Goal: Task Accomplishment & Management: Complete application form

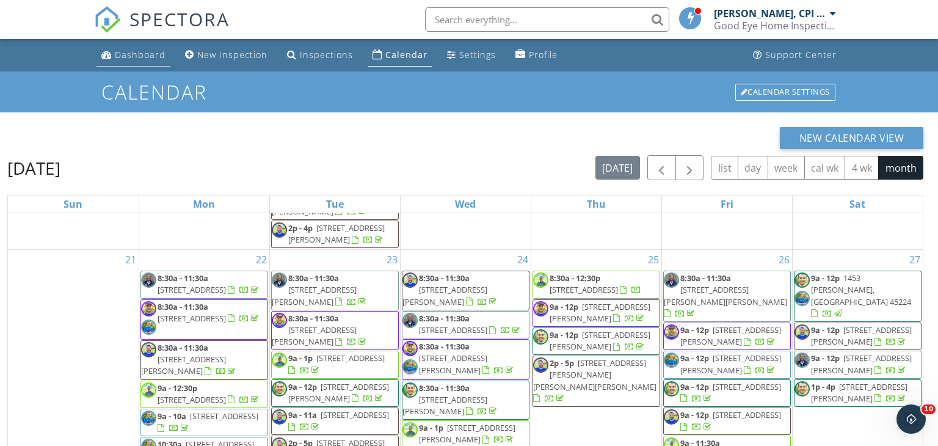
click at [144, 57] on div "Dashboard" at bounding box center [140, 55] width 51 height 12
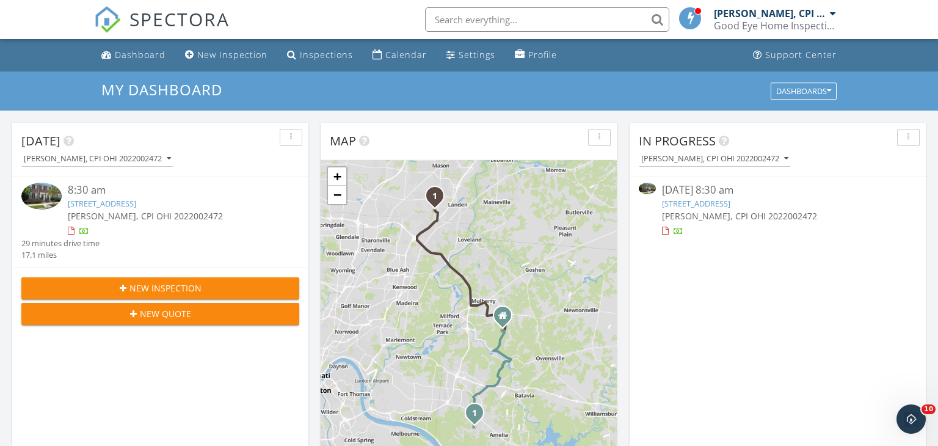
click at [136, 206] on link "9204 Beacon St, Mason, OH 45040" at bounding box center [102, 203] width 68 height 11
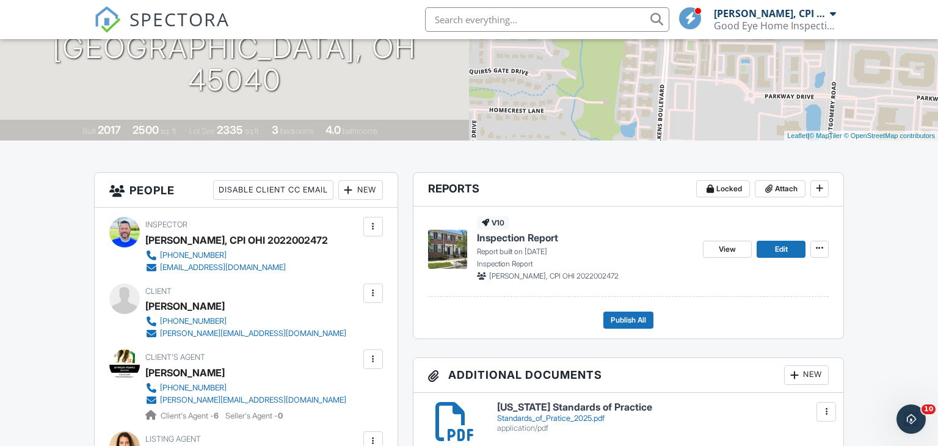
scroll to position [190, 0]
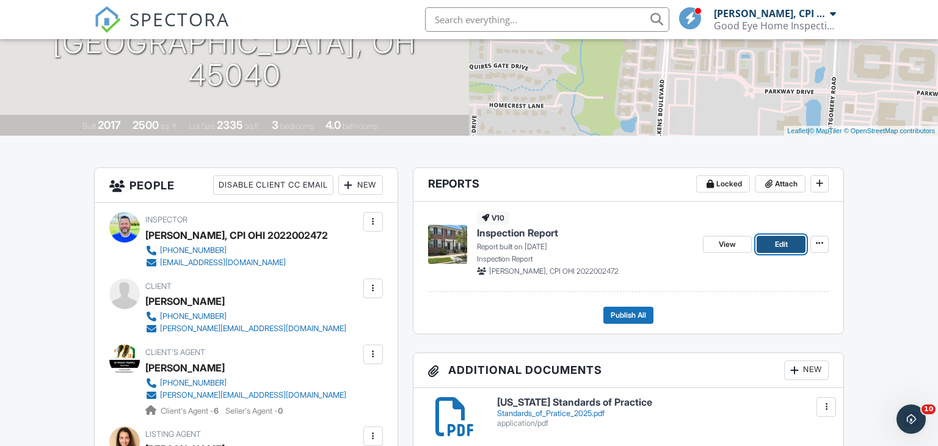
click at [776, 246] on span "Edit" at bounding box center [781, 244] width 13 height 12
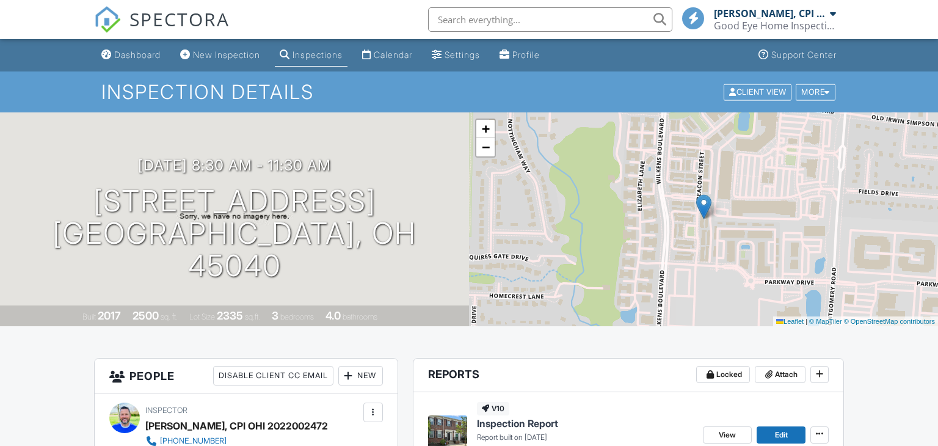
click at [138, 54] on div "Dashboard" at bounding box center [137, 54] width 46 height 10
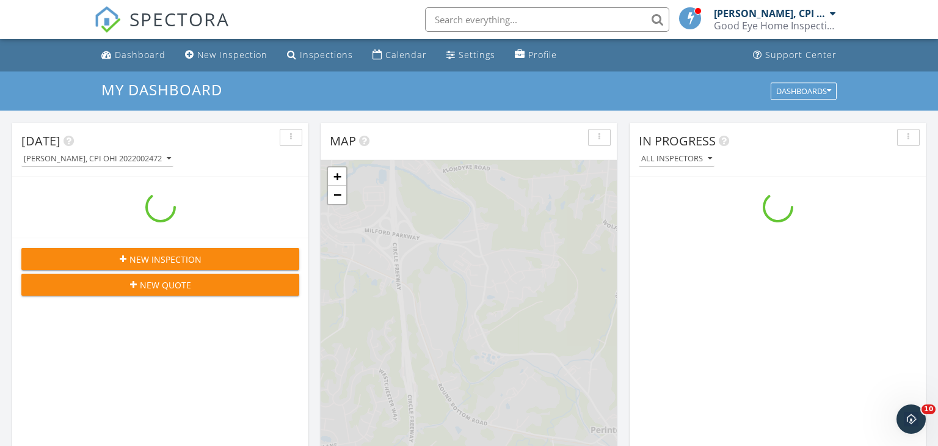
scroll to position [1112, 938]
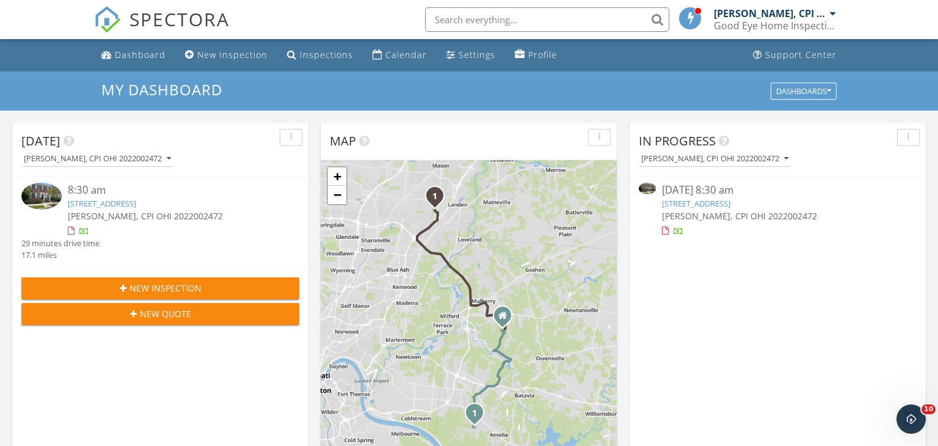
click at [136, 203] on link "[STREET_ADDRESS]" at bounding box center [102, 203] width 68 height 11
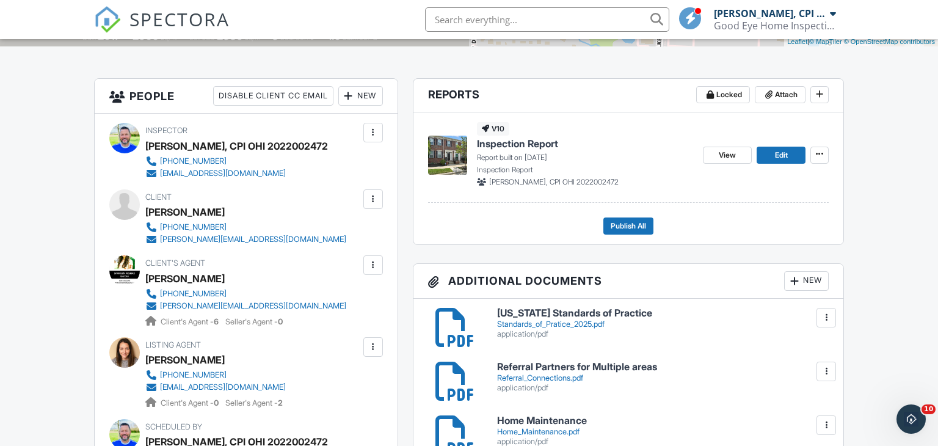
scroll to position [282, 0]
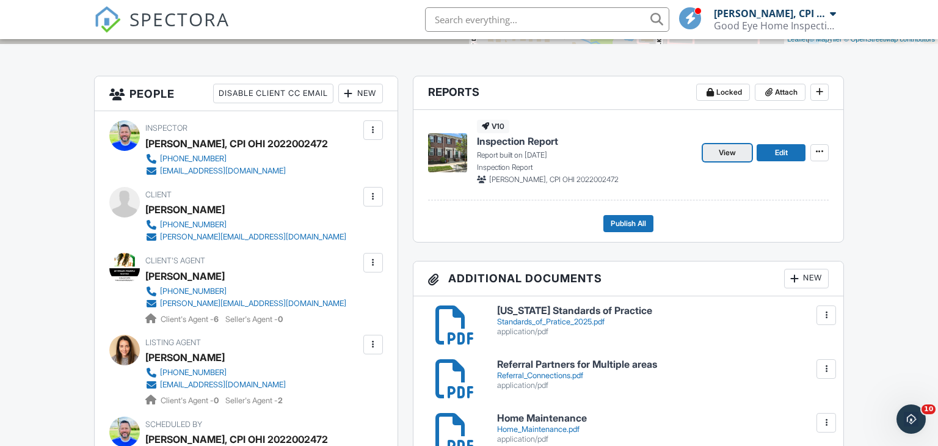
click at [720, 154] on span "View" at bounding box center [726, 153] width 17 height 12
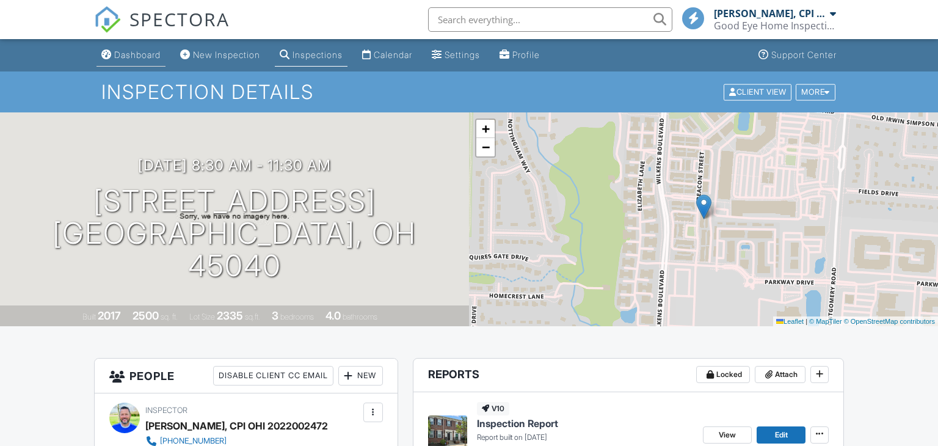
click at [126, 54] on div "Dashboard" at bounding box center [137, 54] width 46 height 10
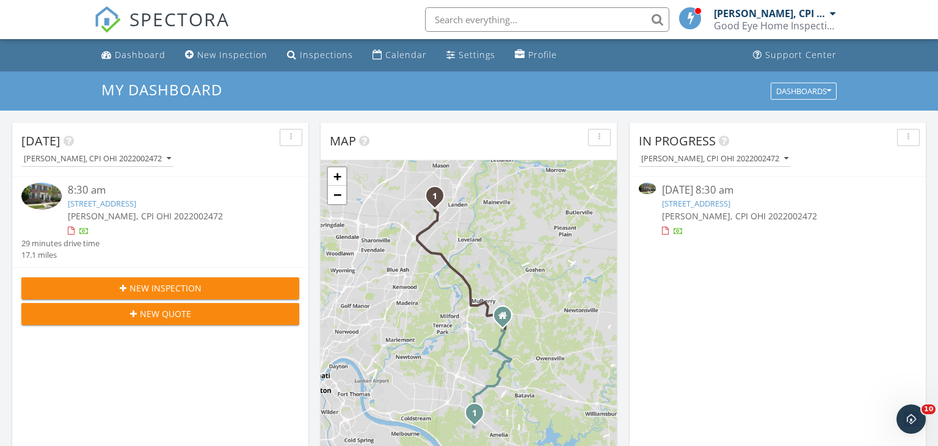
click at [119, 206] on link "9204 Beacon St, Mason, OH 45040" at bounding box center [102, 203] width 68 height 11
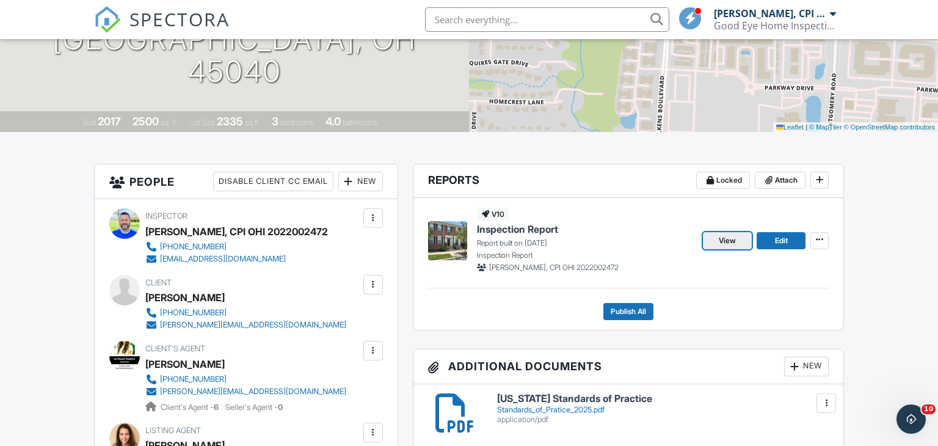
click at [726, 242] on span "View" at bounding box center [726, 240] width 17 height 12
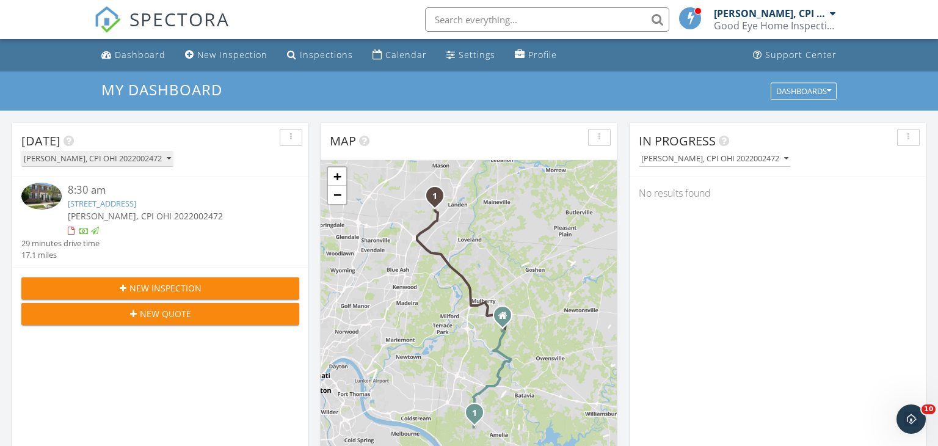
click at [167, 160] on icon "button" at bounding box center [169, 158] width 4 height 9
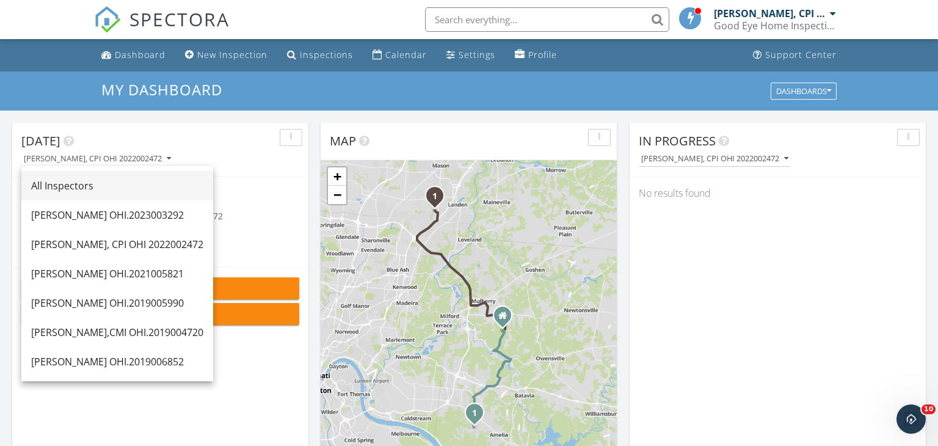
click at [137, 183] on div "All Inspectors" at bounding box center [117, 185] width 172 height 15
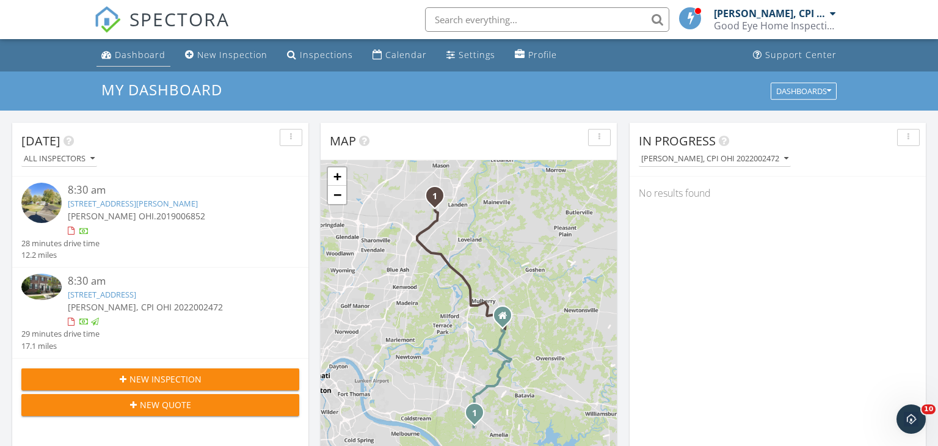
click at [140, 55] on div "Dashboard" at bounding box center [140, 55] width 51 height 12
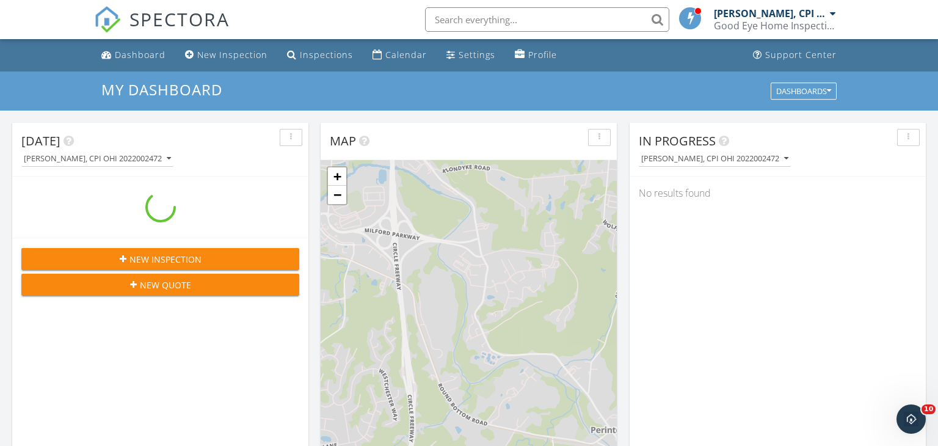
scroll to position [1112, 938]
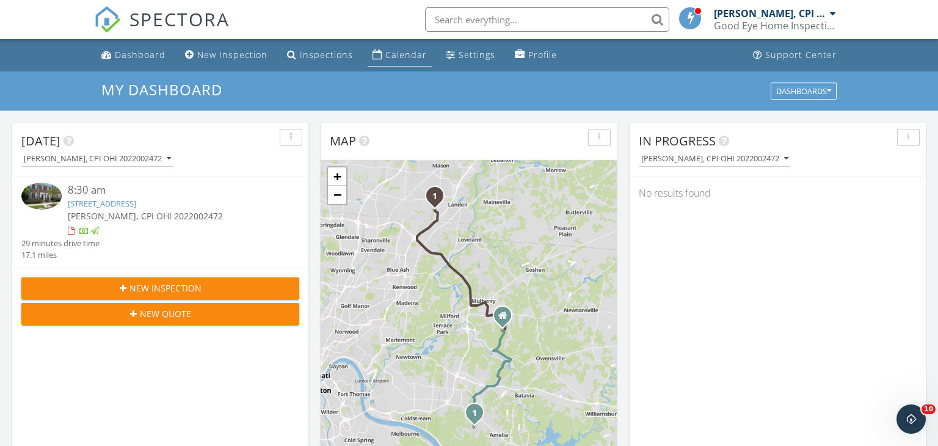
click at [399, 58] on div "Calendar" at bounding box center [406, 55] width 42 height 12
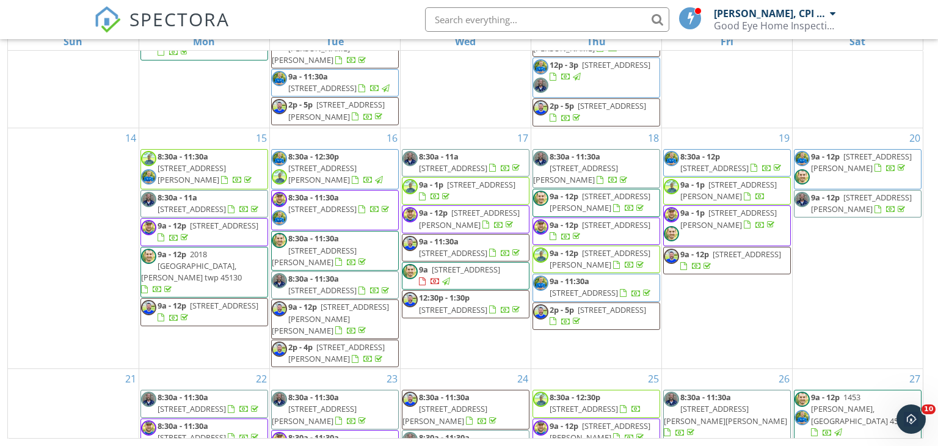
scroll to position [420, 0]
click at [486, 247] on span "[STREET_ADDRESS]" at bounding box center [453, 252] width 68 height 11
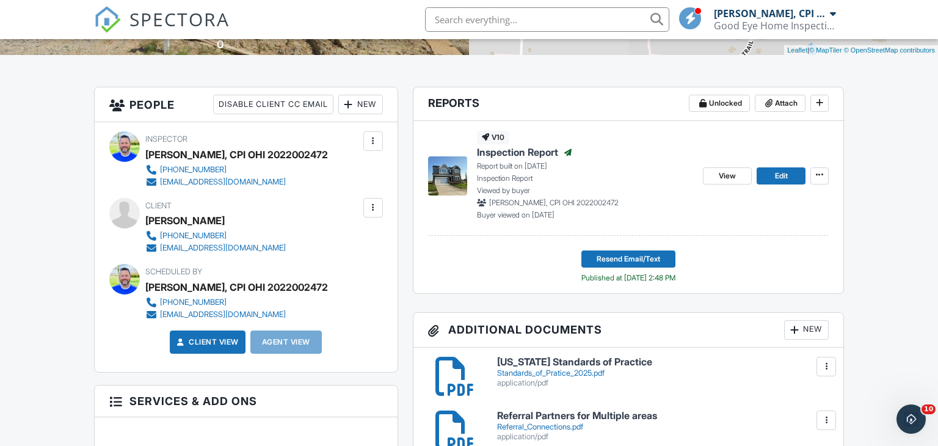
scroll to position [270, 0]
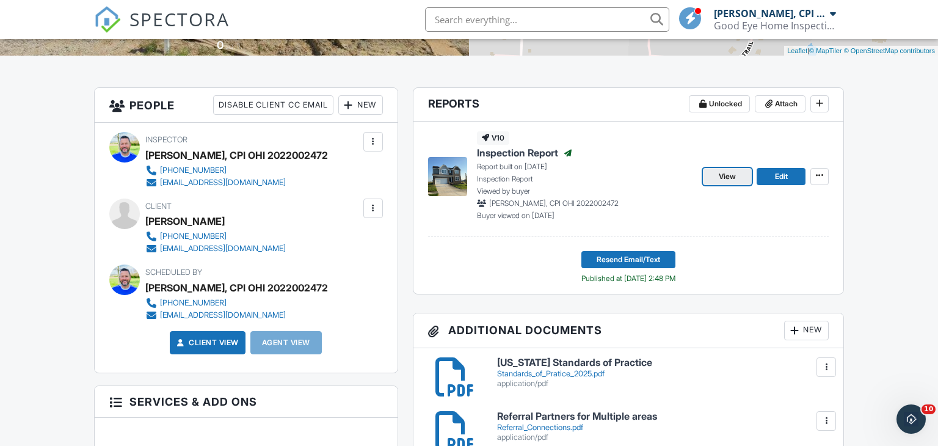
click at [723, 176] on span "View" at bounding box center [726, 176] width 17 height 12
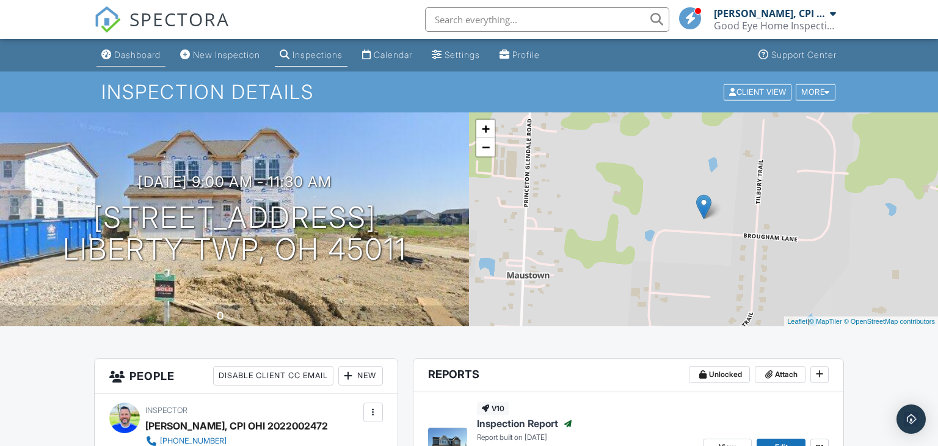
click at [145, 56] on div "Dashboard" at bounding box center [137, 54] width 46 height 10
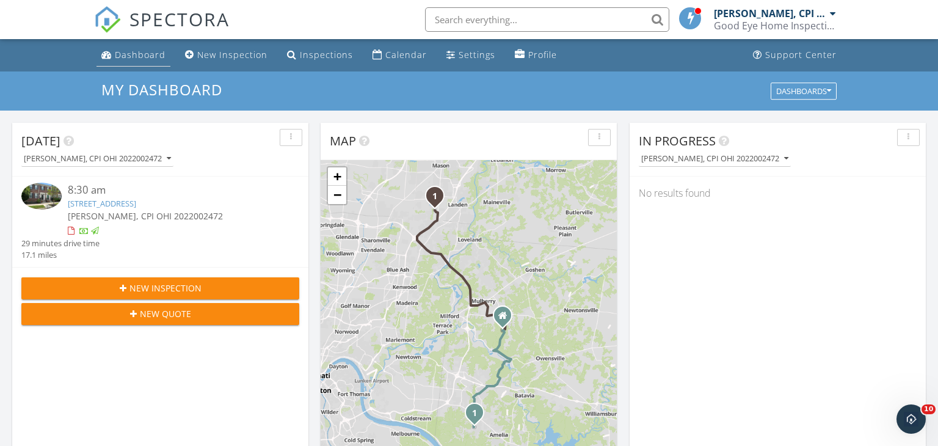
click at [142, 57] on div "Dashboard" at bounding box center [140, 55] width 51 height 12
click at [237, 53] on div "New Inspection" at bounding box center [232, 55] width 70 height 12
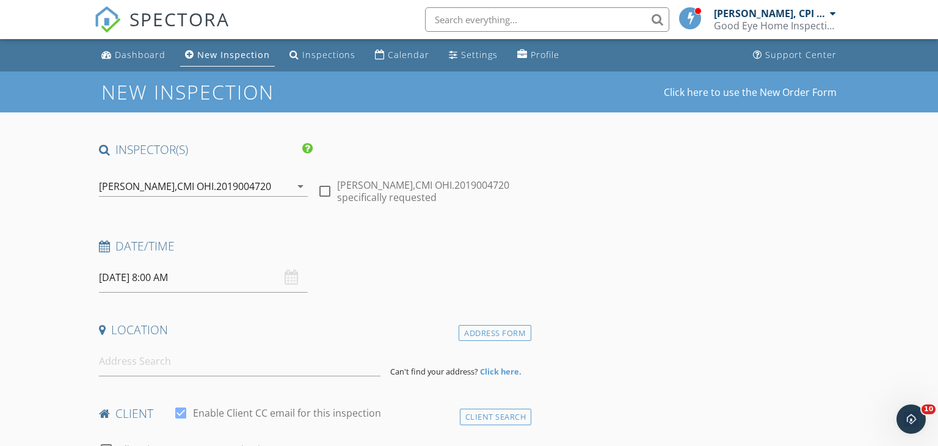
click at [299, 183] on icon "arrow_drop_down" at bounding box center [300, 186] width 15 height 15
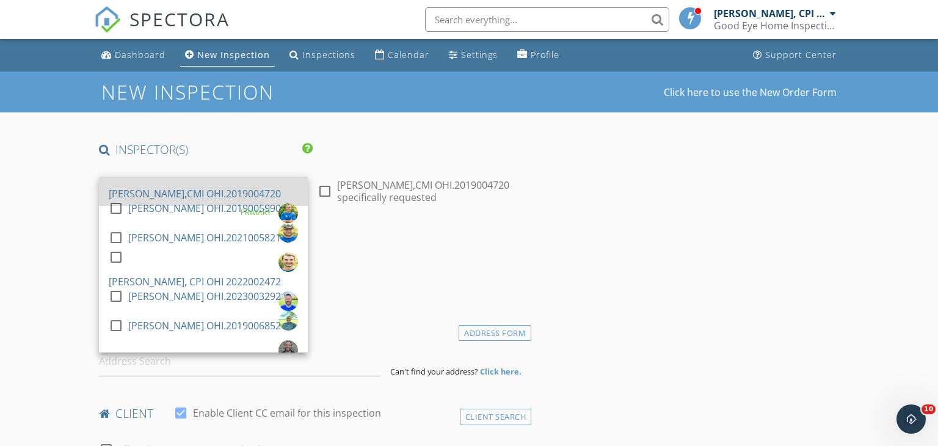
click at [237, 184] on div "[PERSON_NAME],CMI OHI.2019004720" at bounding box center [195, 194] width 172 height 20
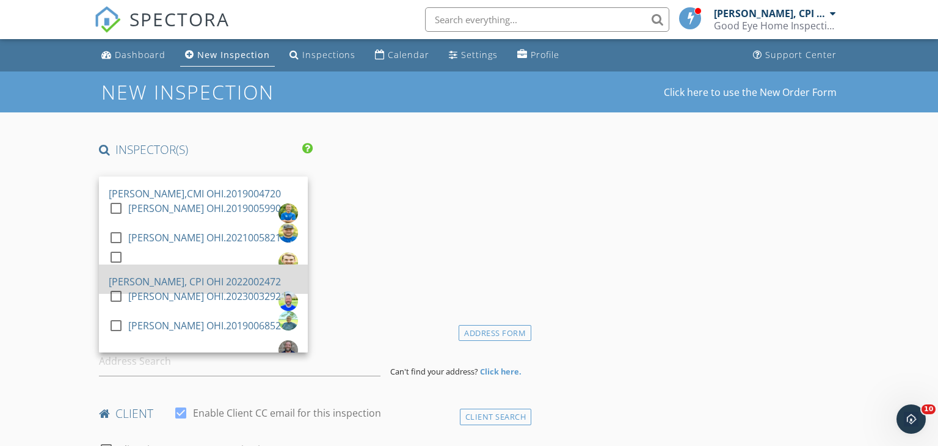
click at [200, 272] on div "[PERSON_NAME], CPI OHI 2022002472" at bounding box center [195, 282] width 172 height 20
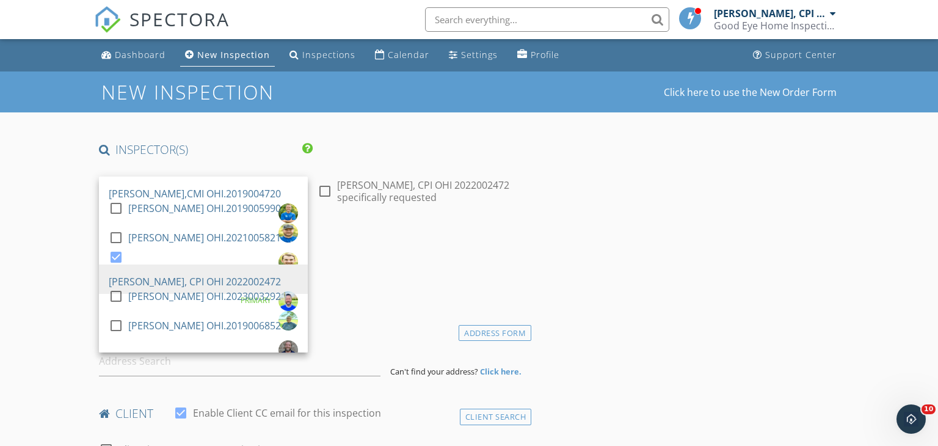
click at [437, 286] on div "Date/Time 09/30/2025 8:00 AM" at bounding box center [313, 265] width 438 height 54
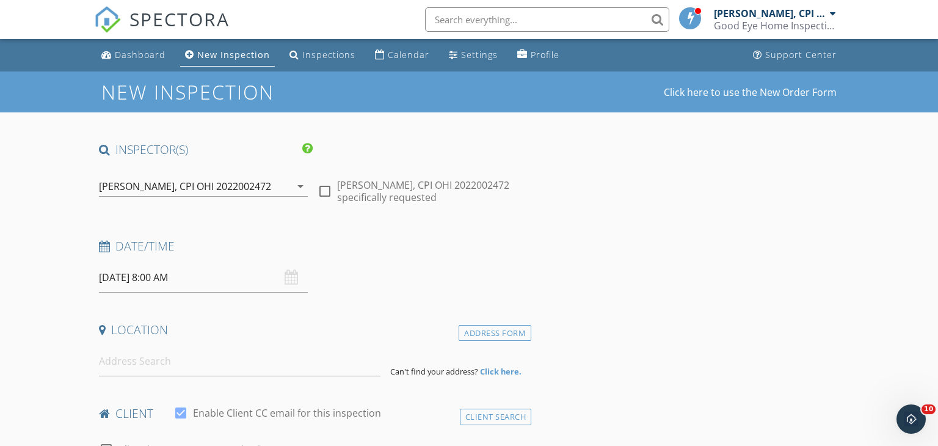
click at [232, 287] on input "09/30/2025 8:00 AM" at bounding box center [203, 277] width 209 height 30
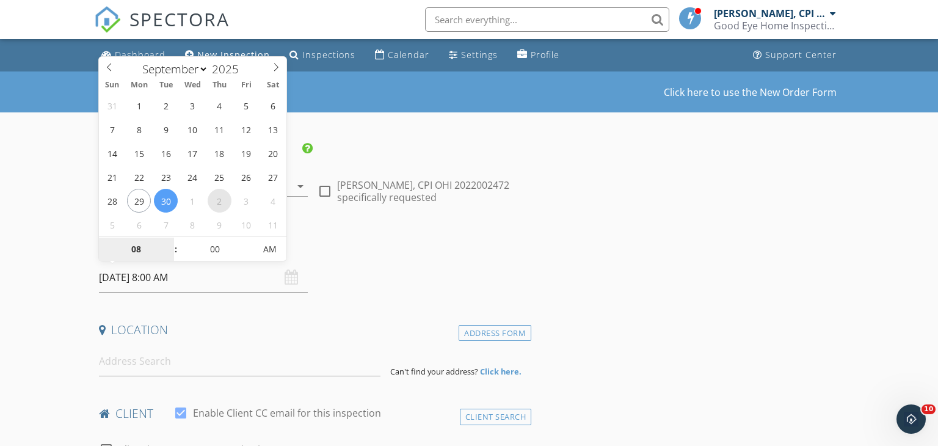
select select "9"
type input "10/02/2025 8:00 AM"
type input "09"
type input "10/02/2025 9:00 AM"
click at [171, 242] on span at bounding box center [169, 243] width 9 height 12
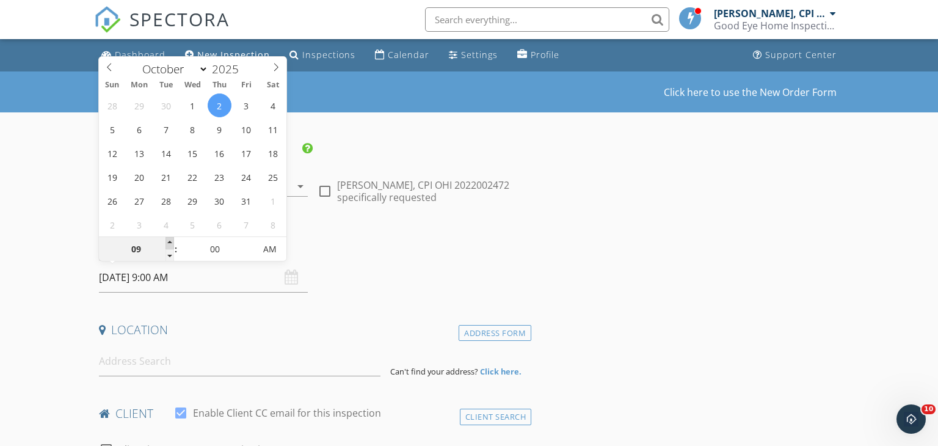
type input "10"
type input "10/02/2025 10:00 AM"
click at [171, 242] on span at bounding box center [169, 243] width 9 height 12
type input "11"
type input "10/02/2025 11:00 AM"
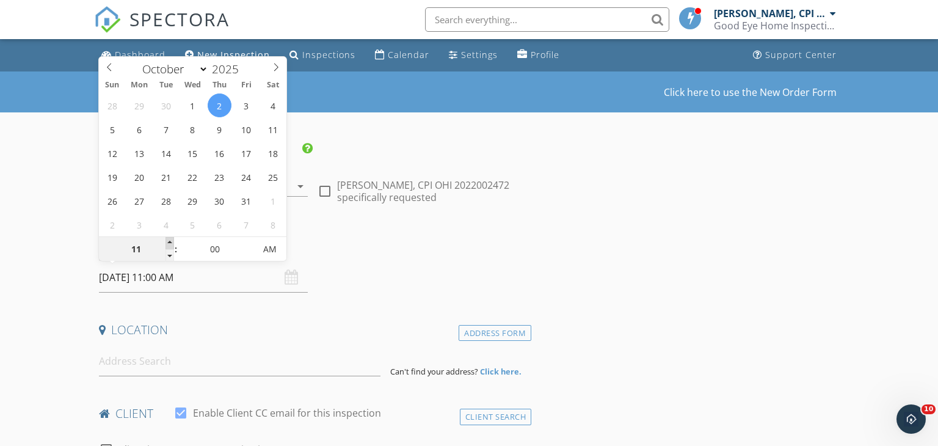
click at [171, 242] on span at bounding box center [169, 243] width 9 height 12
type input "12"
type input "10/02/2025 12:00 PM"
click at [171, 242] on span at bounding box center [169, 243] width 9 height 12
type input "01"
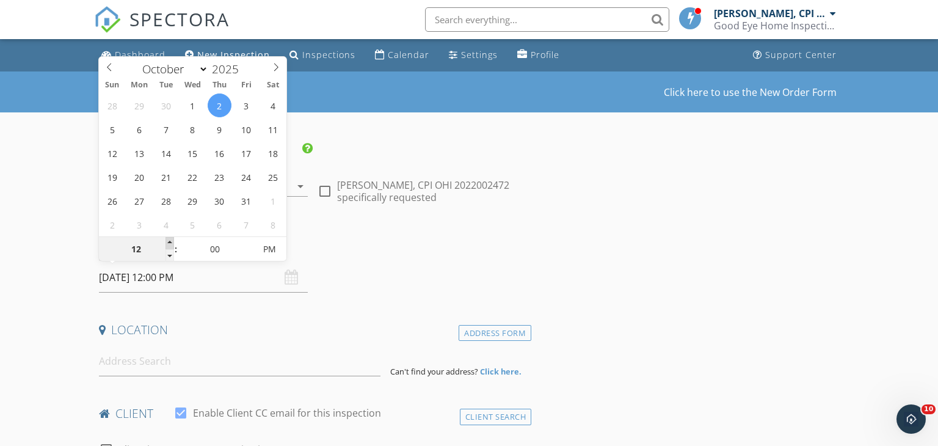
type input "10/02/2025 1:00 PM"
click at [171, 242] on span at bounding box center [169, 243] width 9 height 12
type input "02"
type input "10/02/2025 2:00 PM"
click at [171, 242] on span at bounding box center [169, 243] width 9 height 12
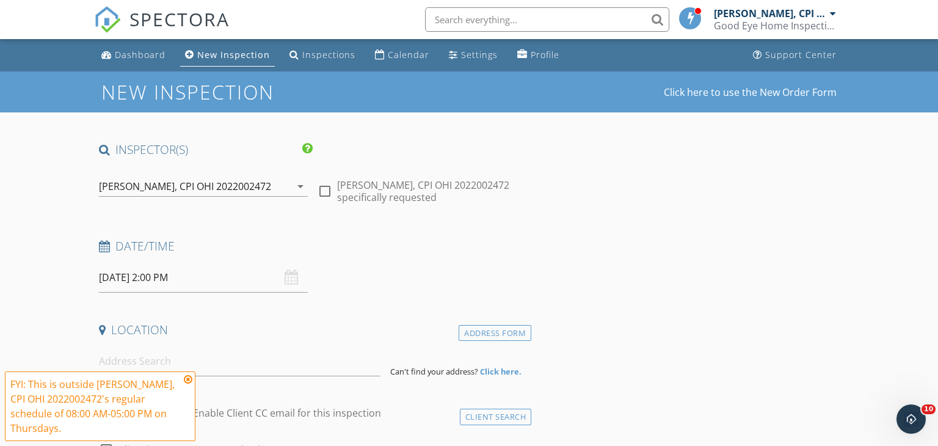
click at [186, 384] on icon at bounding box center [188, 379] width 9 height 10
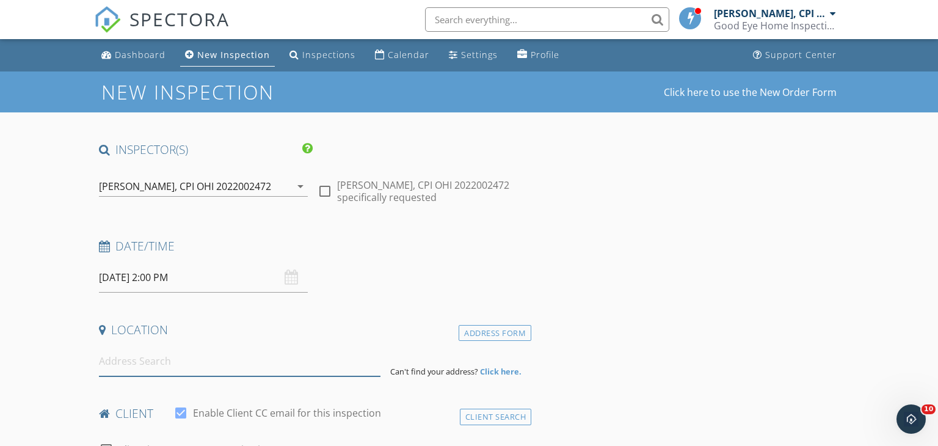
click at [148, 367] on input at bounding box center [240, 361] width 282 height 30
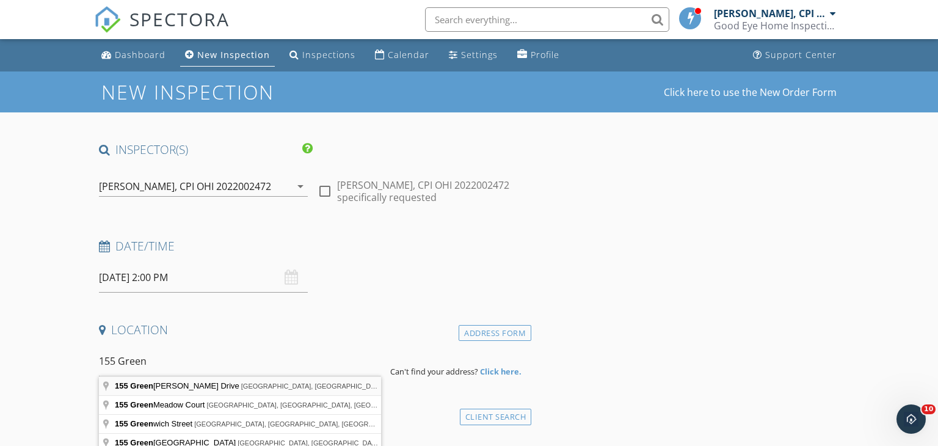
type input "155 Green Knoll Drive, Franklin, OH, USA"
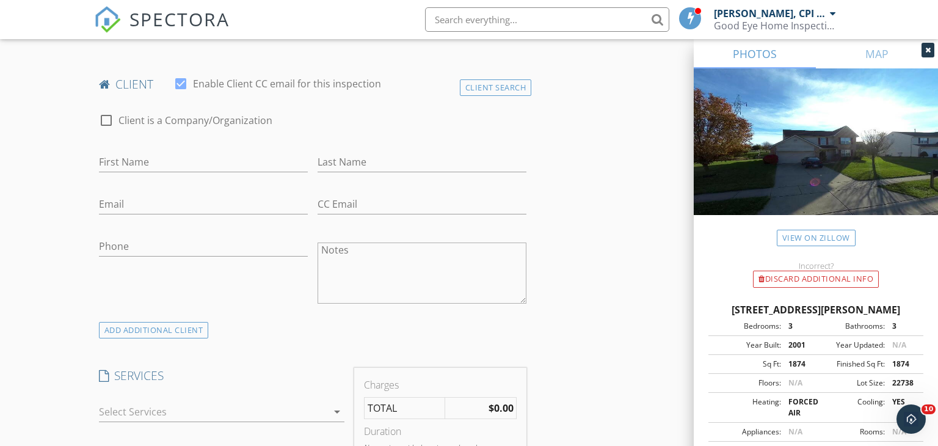
scroll to position [600, 0]
click at [126, 155] on input "First Name" at bounding box center [203, 163] width 209 height 20
type input "Kyle"
click at [341, 155] on input "Last Name" at bounding box center [421, 163] width 209 height 20
type input "Creech"
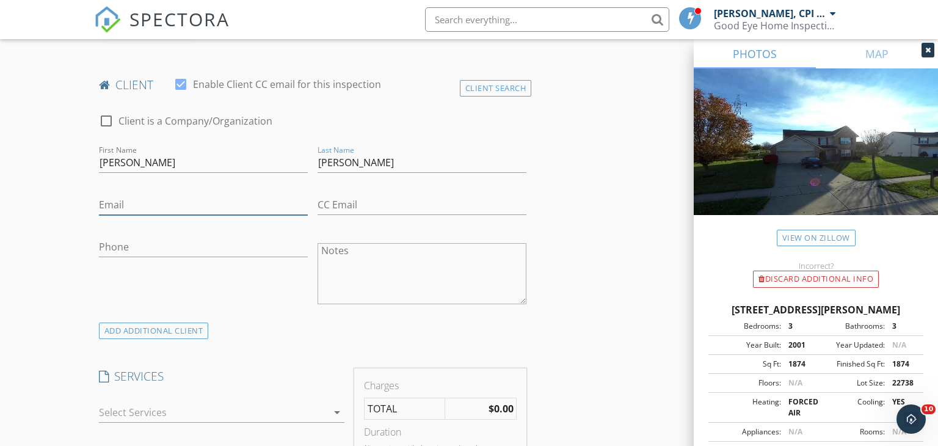
click at [127, 195] on input "Email" at bounding box center [203, 205] width 209 height 20
type input "wildcats3254@gmail.com"
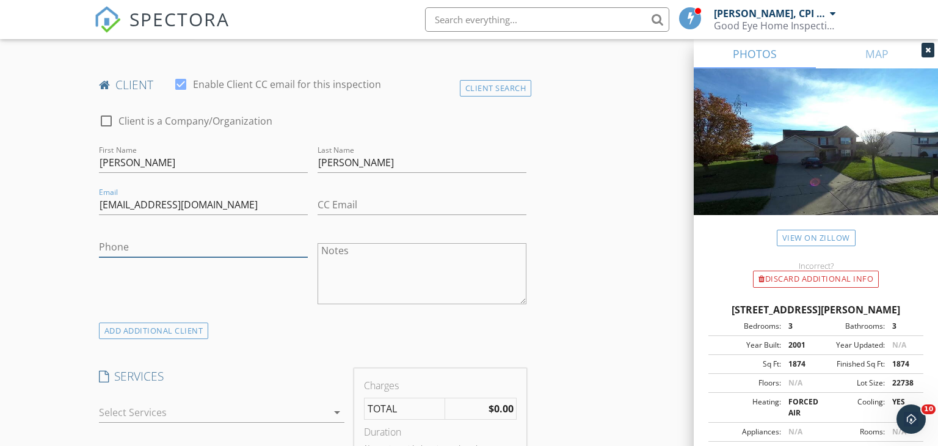
click at [110, 237] on input "Phone" at bounding box center [203, 247] width 209 height 20
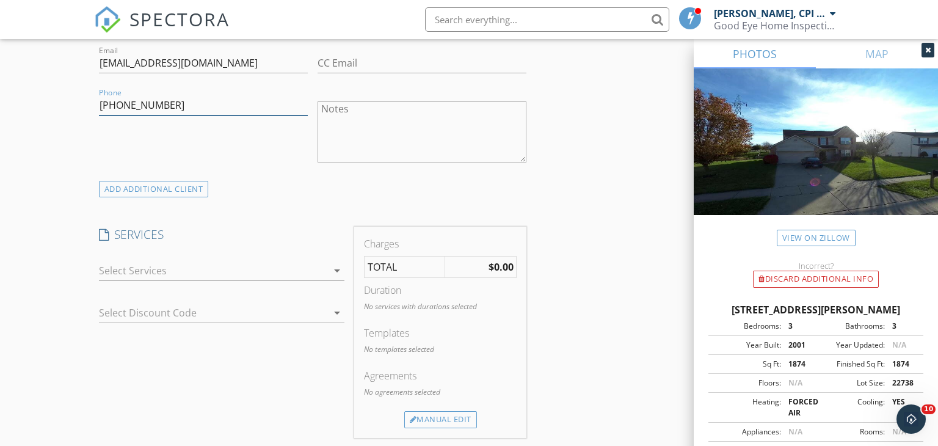
scroll to position [743, 0]
type input "937-684-0159"
click at [337, 262] on icon "arrow_drop_down" at bounding box center [337, 269] width 15 height 15
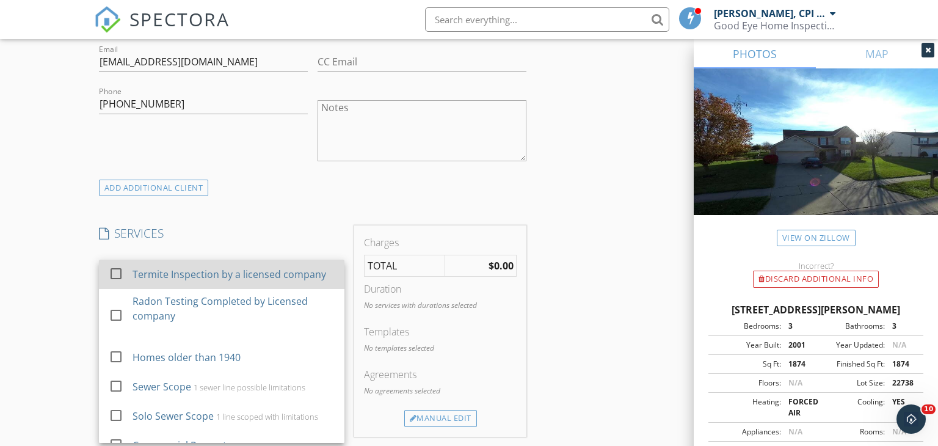
click at [308, 267] on div "Termite Inspection by a licensed company" at bounding box center [229, 274] width 194 height 15
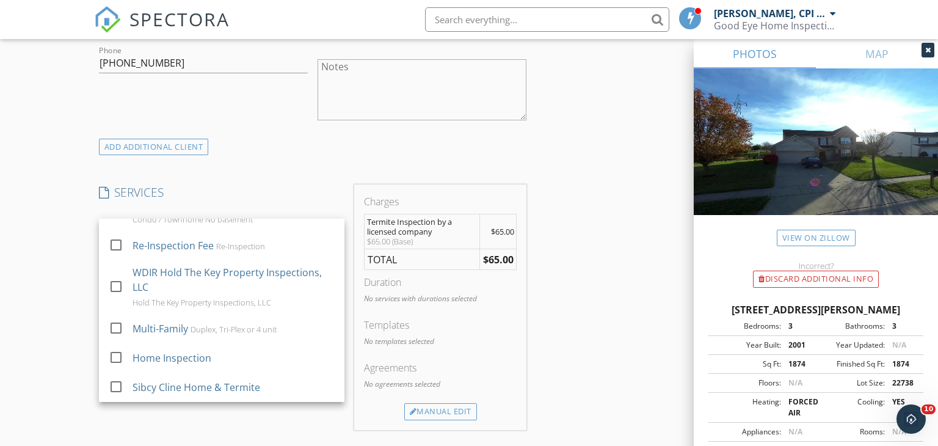
scroll to position [792, 0]
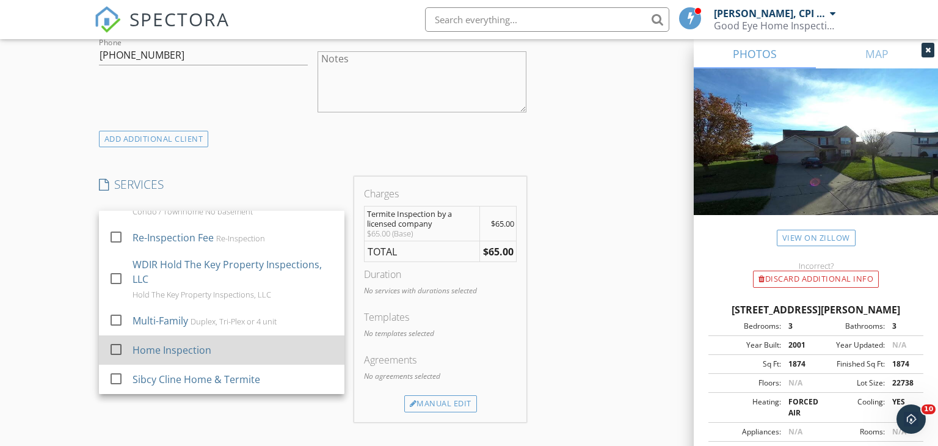
click at [193, 342] on div "Home Inspection" at bounding box center [171, 349] width 79 height 15
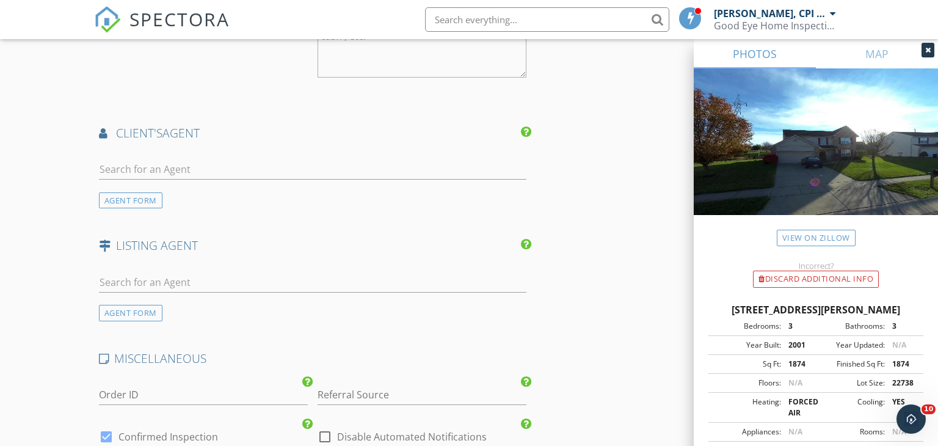
scroll to position [1367, 0]
click at [211, 161] on input "text" at bounding box center [313, 171] width 428 height 20
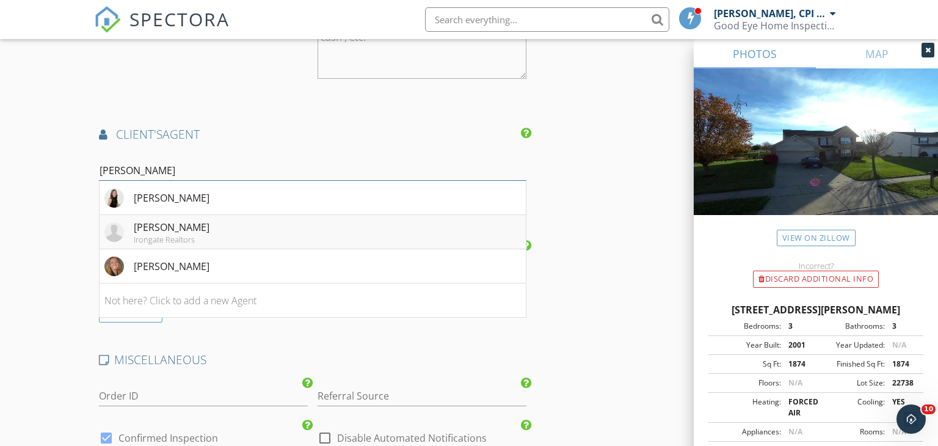
type input "Meghan"
click at [139, 234] on div "Irongate Realtors" at bounding box center [172, 239] width 76 height 10
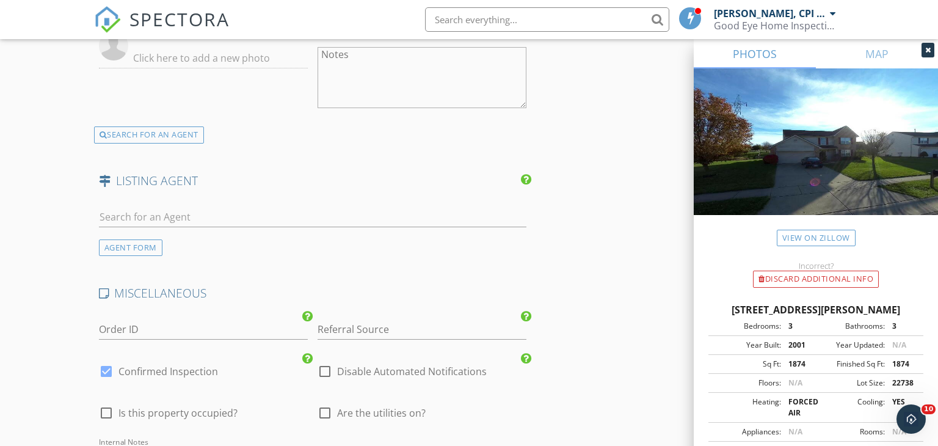
scroll to position [1619, 0]
click at [172, 204] on input "text" at bounding box center [313, 214] width 428 height 20
type input "j"
type input "h"
click at [147, 237] on div "AGENT FORM" at bounding box center [130, 245] width 63 height 16
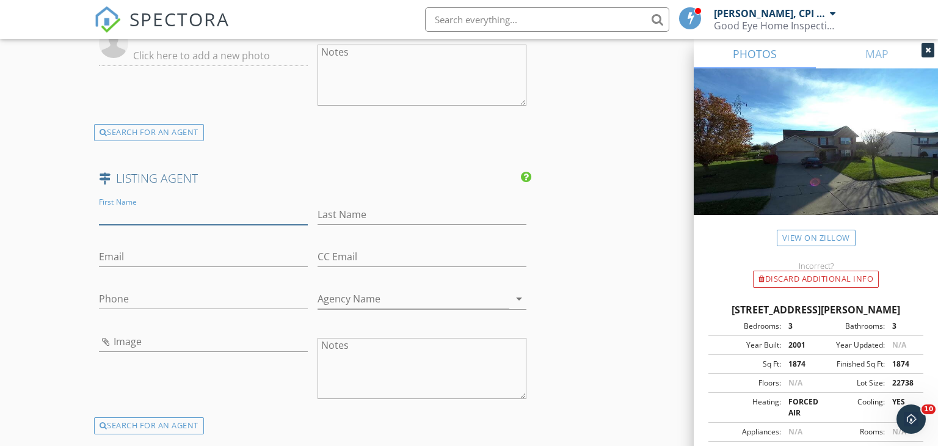
click at [147, 205] on input "First Name" at bounding box center [203, 214] width 209 height 20
type input "Jonas"
click at [329, 204] on input "Last Name" at bounding box center [421, 214] width 209 height 20
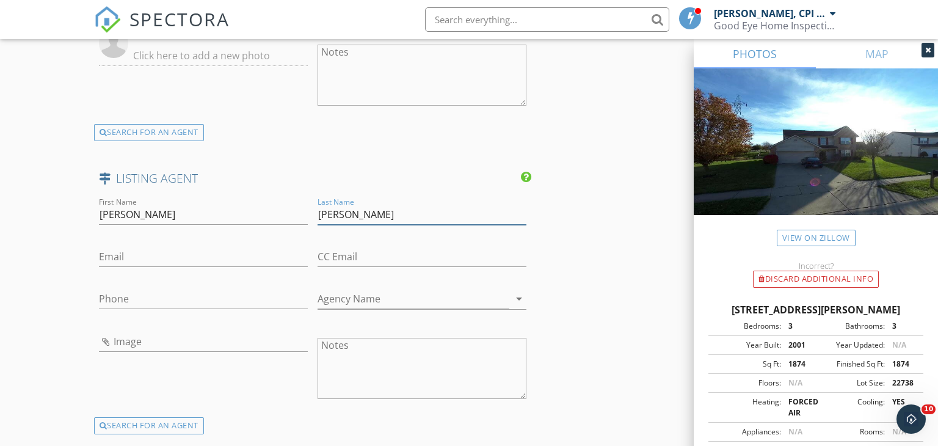
type input "Helbert"
click at [339, 289] on input "Agency Name" at bounding box center [413, 299] width 192 height 20
type input "Streetlight Realty LLC"
click at [139, 289] on input "Phone" at bounding box center [203, 299] width 209 height 20
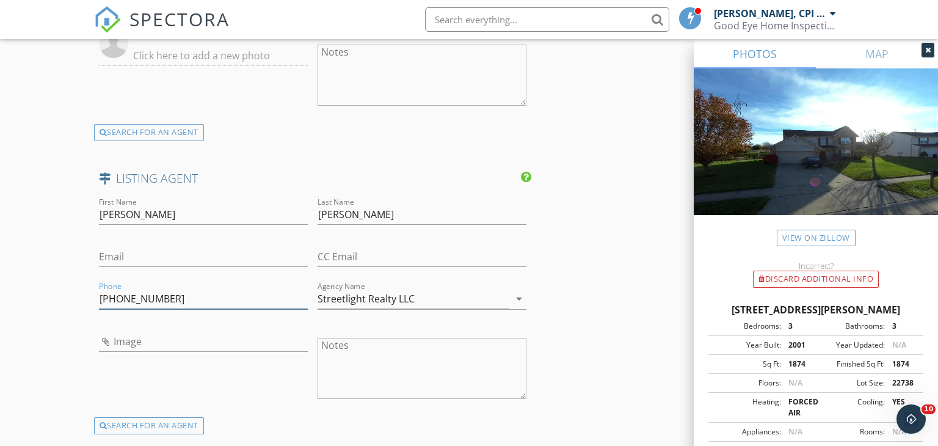
type input "937-626-4181"
click at [120, 247] on input "Email" at bounding box center [203, 257] width 209 height 20
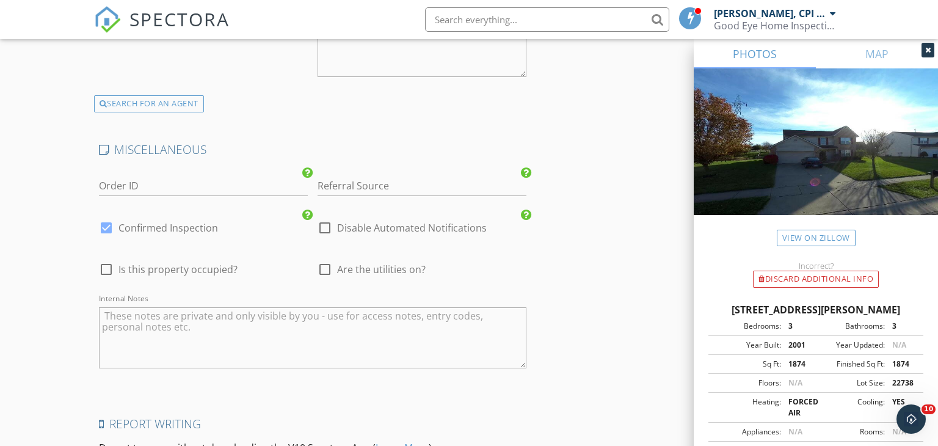
scroll to position [1946, 0]
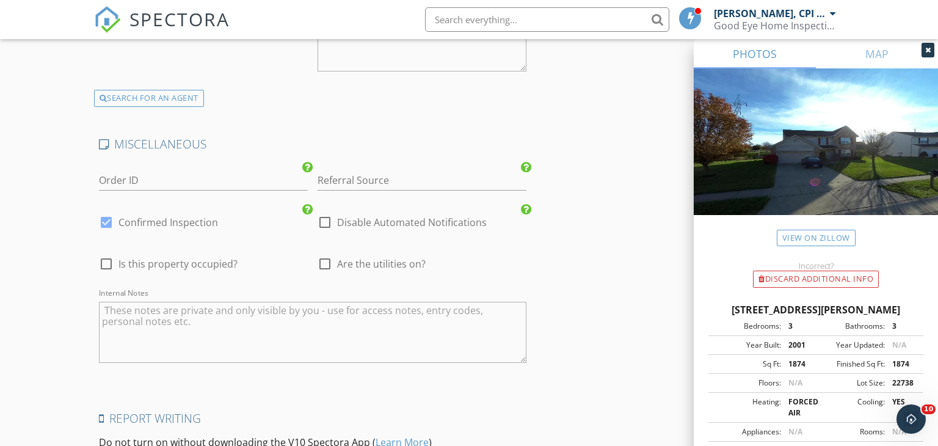
type input "mve@streetlightrealtors.com"
click at [162, 302] on textarea "Internal Notes" at bounding box center [313, 332] width 428 height 61
paste textarea "Combination 5522 Front door"
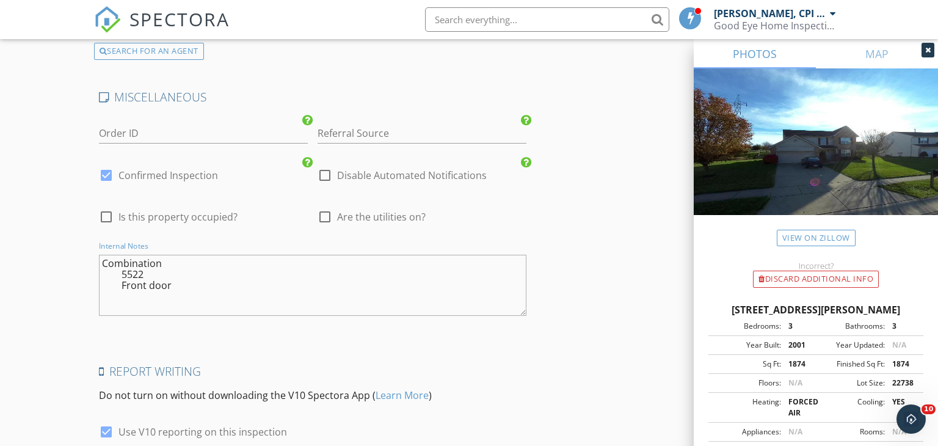
scroll to position [2087, 0]
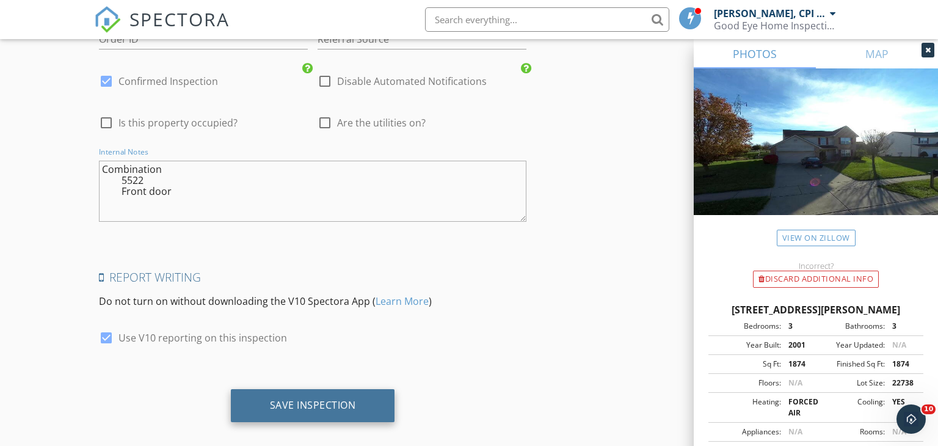
type textarea "Combination 5522 Front door"
click at [289, 399] on div "Save Inspection" at bounding box center [313, 405] width 86 height 12
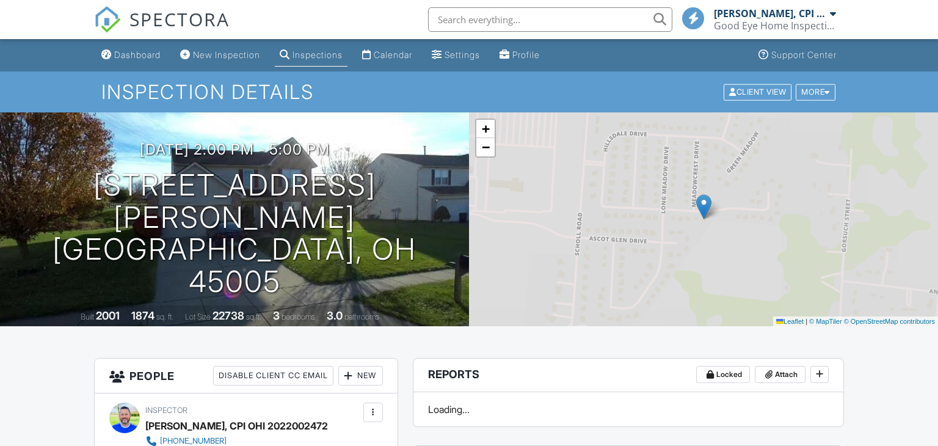
click at [404, 52] on div "Calendar" at bounding box center [393, 54] width 38 height 10
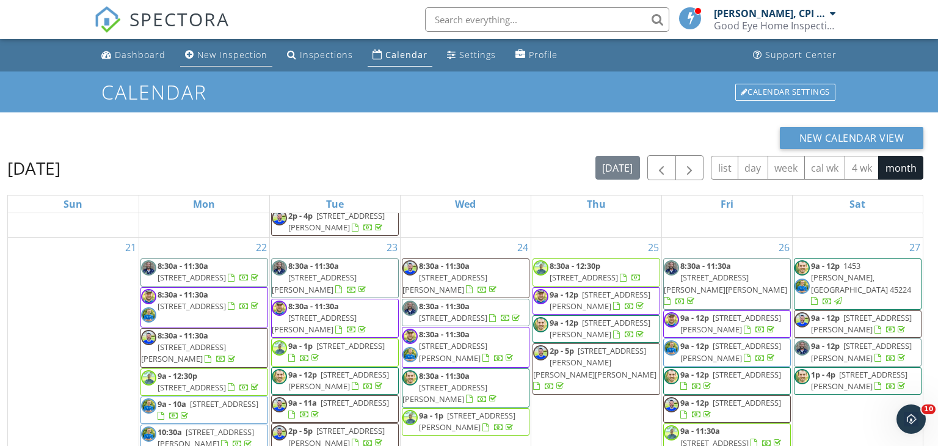
click at [230, 57] on div "New Inspection" at bounding box center [232, 55] width 70 height 12
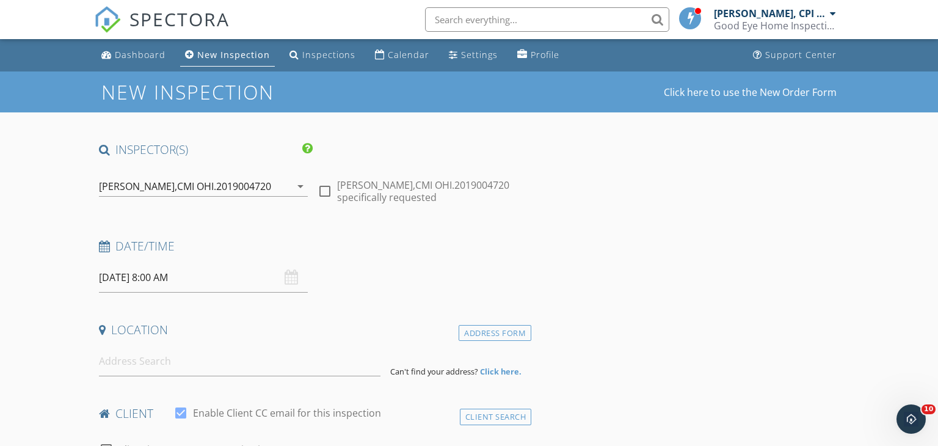
click at [302, 189] on icon "arrow_drop_down" at bounding box center [300, 186] width 15 height 15
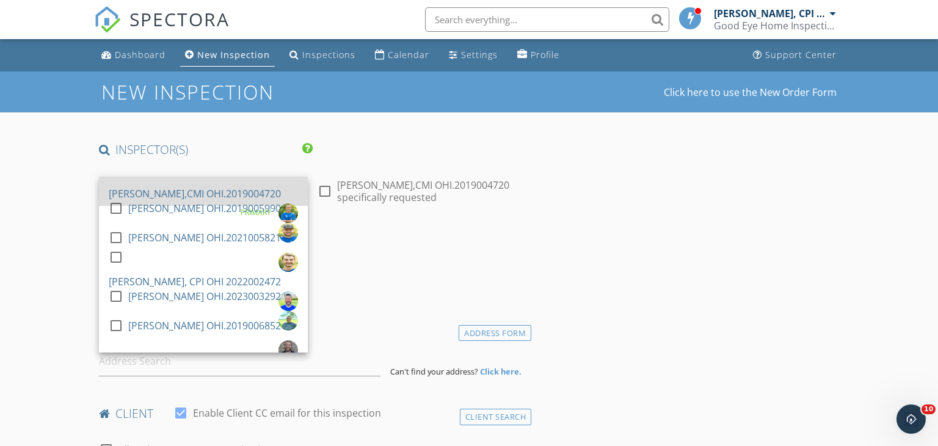
click at [259, 184] on div "[PERSON_NAME],CMI OHI.2019004720" at bounding box center [195, 194] width 172 height 20
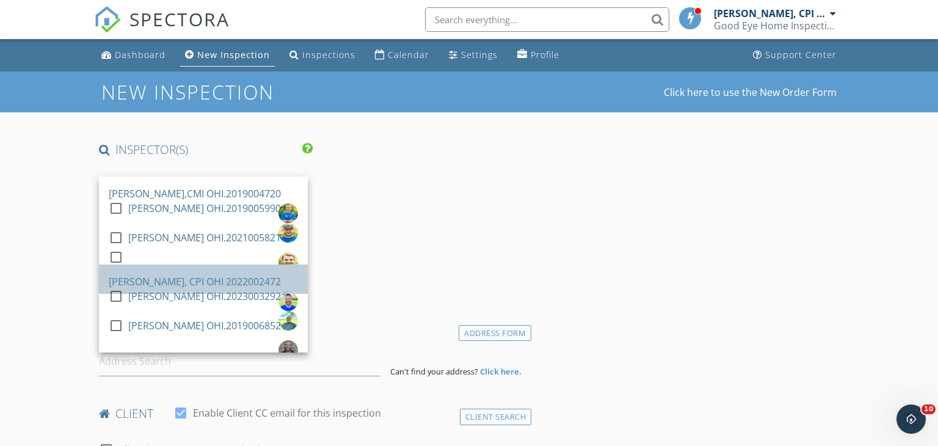
click at [186, 272] on div "[PERSON_NAME], CPI OHI 2022002472" at bounding box center [195, 282] width 172 height 20
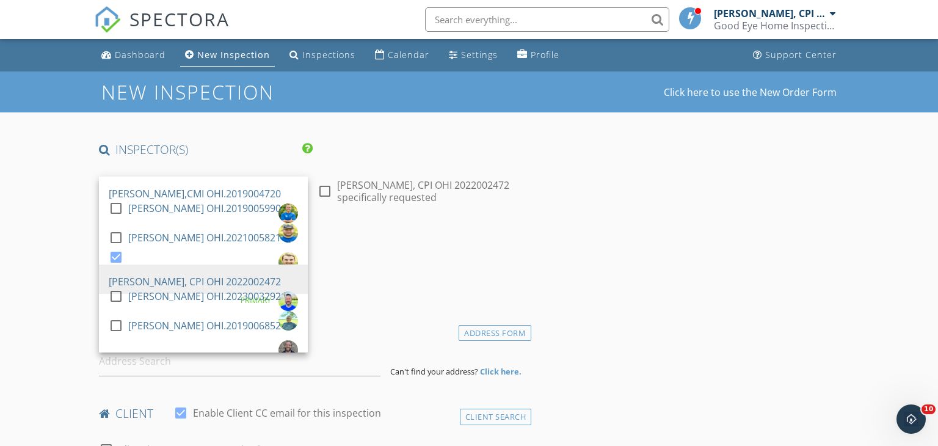
click at [447, 289] on div "Date/Time 09/30/2025 8:00 AM" at bounding box center [313, 265] width 438 height 54
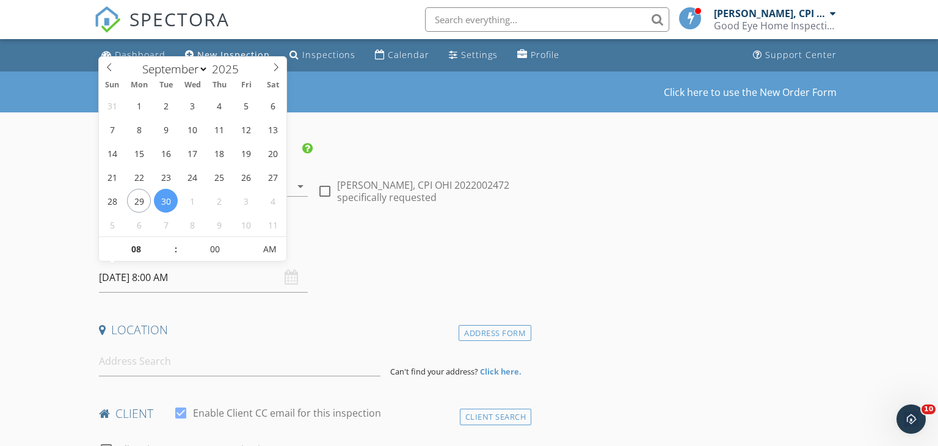
click at [230, 290] on input "09/30/2025 8:00 AM" at bounding box center [203, 277] width 209 height 30
type input "09"
type input "09/30/2025 9:00 AM"
click at [168, 242] on span at bounding box center [169, 243] width 9 height 12
click at [167, 364] on input at bounding box center [240, 361] width 282 height 30
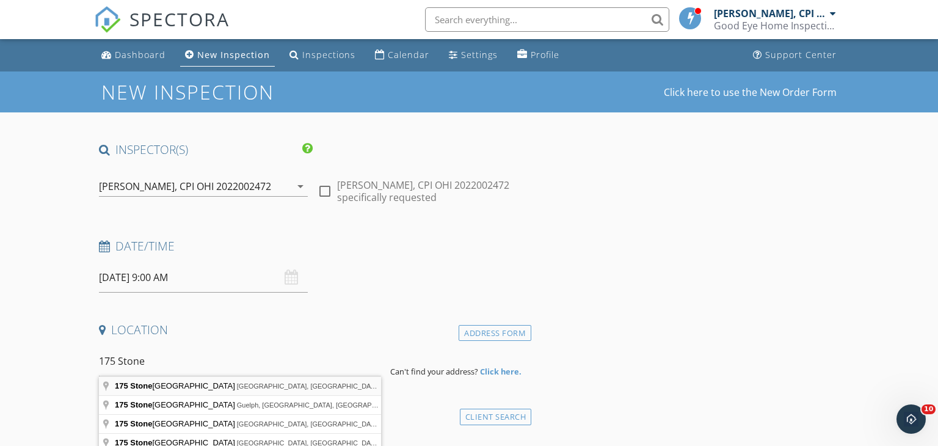
type input "175 Stone Ridge Lane, Middletown, OH, USA"
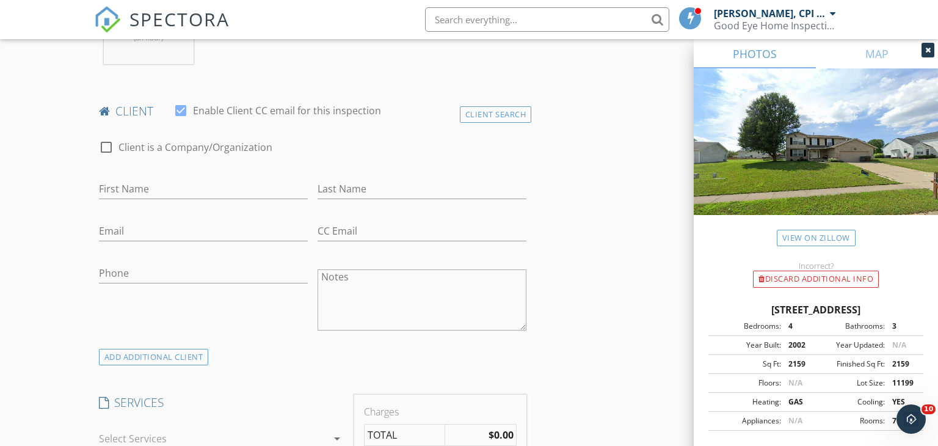
scroll to position [574, 0]
click at [182, 183] on input "First Name" at bounding box center [203, 188] width 209 height 20
type input "[PERSON_NAME]"
click at [333, 178] on input "Last Name" at bounding box center [421, 188] width 209 height 20
type input "[PERSON_NAME]"
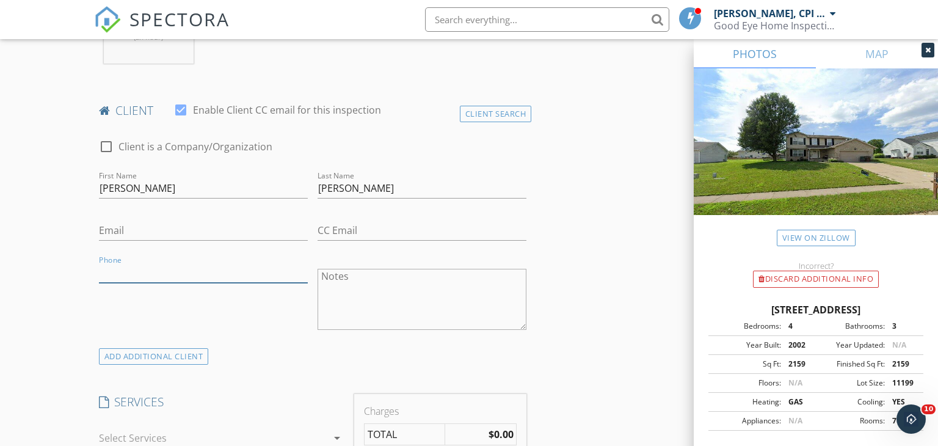
click at [140, 263] on input "Phone" at bounding box center [203, 272] width 209 height 20
paste input "[PHONE_NUMBER]"
type input "[PHONE_NUMBER]"
click at [158, 220] on input "Email" at bounding box center [203, 230] width 209 height 20
paste input "[EMAIL_ADDRESS][DOMAIN_NAME]"
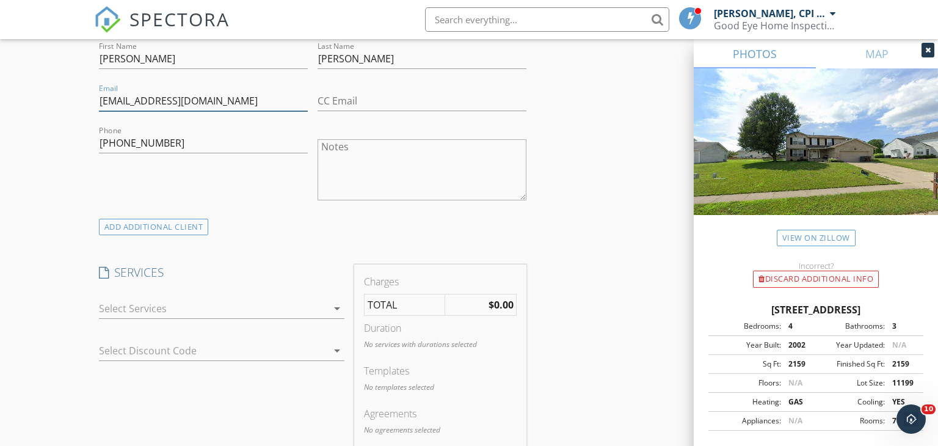
scroll to position [704, 0]
type input "[EMAIL_ADDRESS][DOMAIN_NAME]"
click at [335, 300] on icon "arrow_drop_down" at bounding box center [337, 307] width 15 height 15
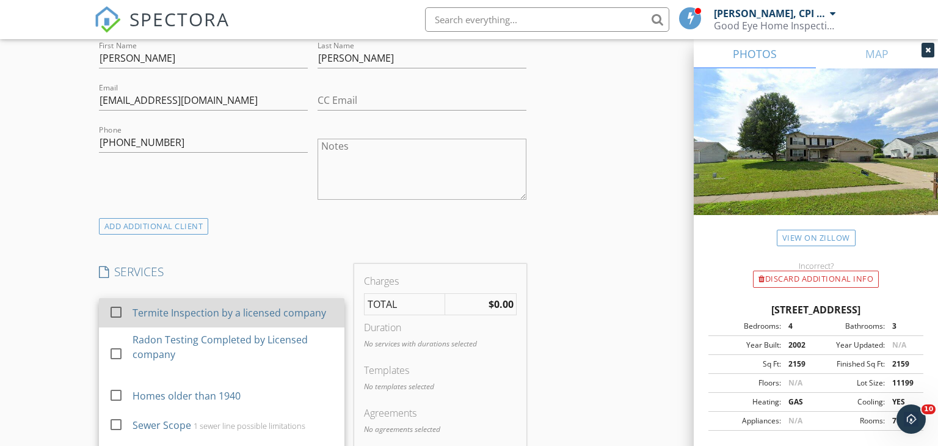
click at [274, 305] on div "Termite Inspection by a licensed company" at bounding box center [229, 312] width 194 height 15
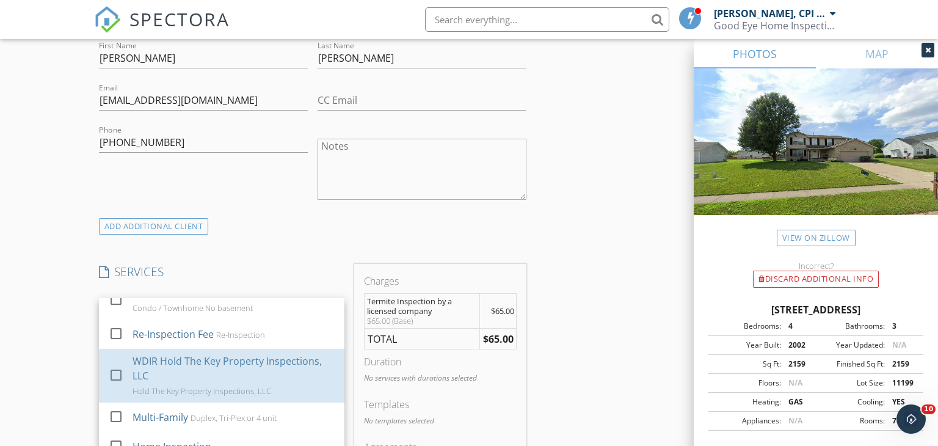
scroll to position [468, 0]
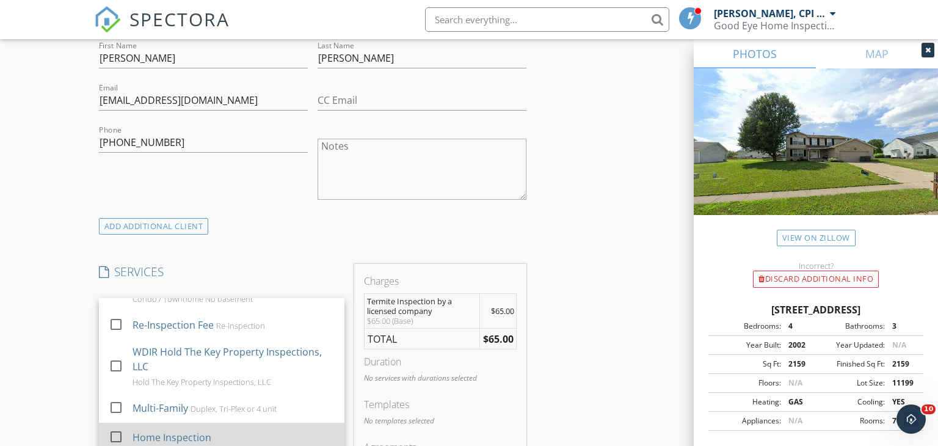
click at [189, 430] on div "Home Inspection" at bounding box center [171, 437] width 79 height 15
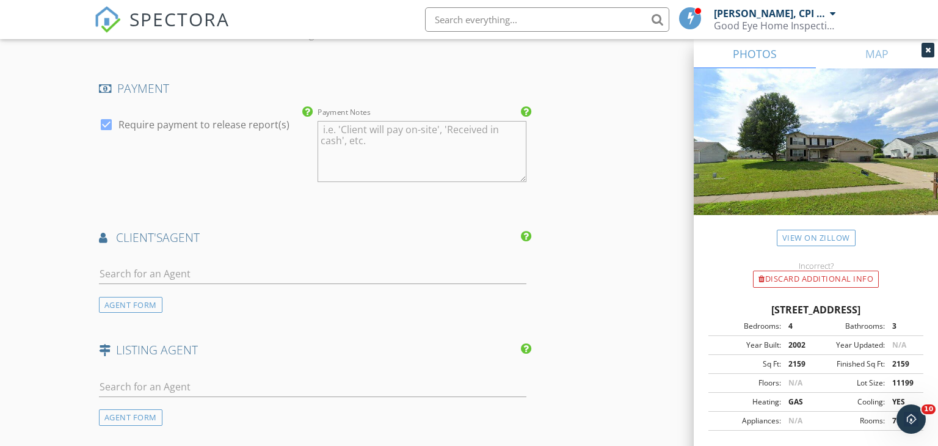
scroll to position [1261, 0]
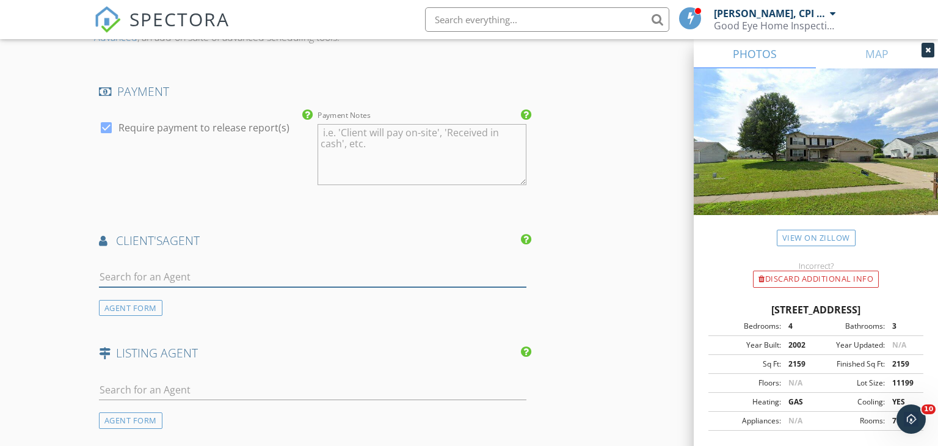
click at [157, 267] on input "text" at bounding box center [313, 277] width 428 height 20
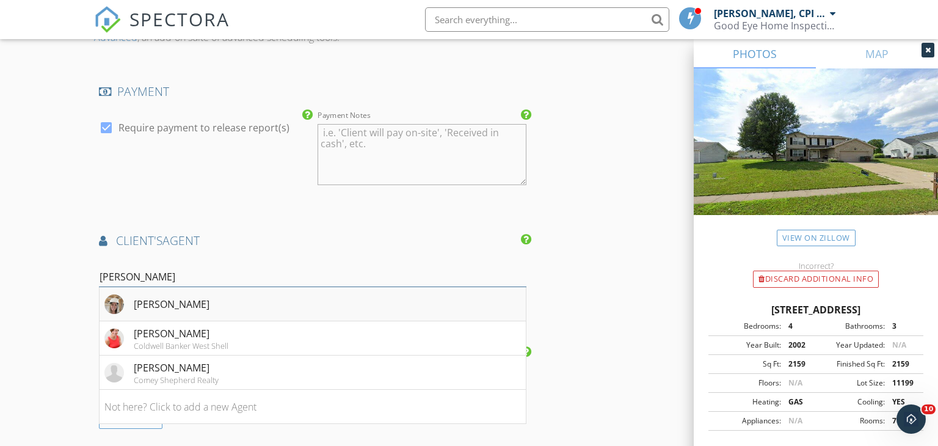
type input "holly s"
click at [132, 294] on div "Holly Styrcula" at bounding box center [156, 304] width 105 height 20
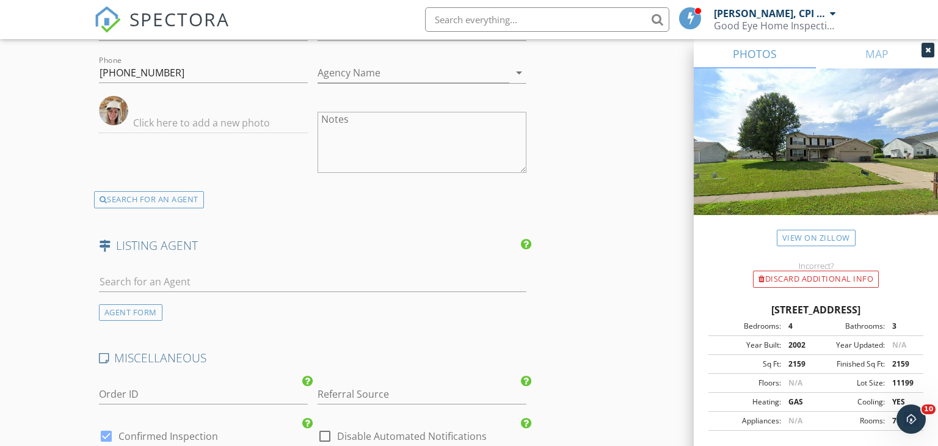
scroll to position [1555, 0]
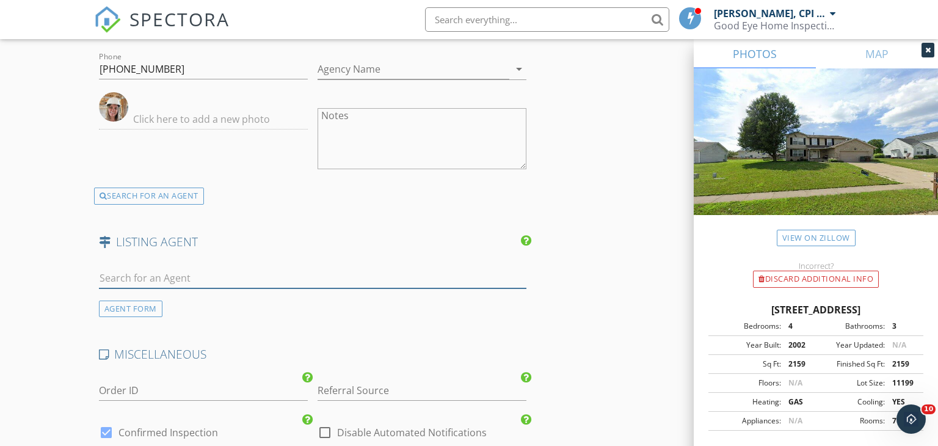
click at [126, 268] on input "text" at bounding box center [313, 278] width 428 height 20
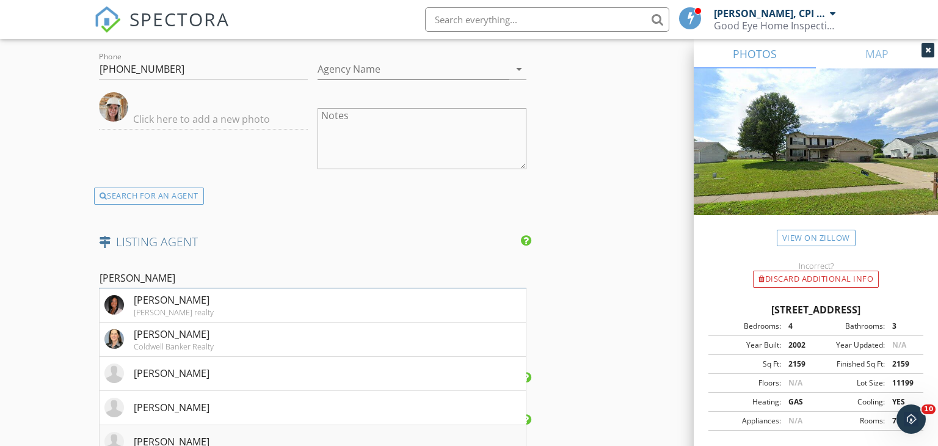
type input "Lind"
click at [139, 434] on div "Lindsay Morrison" at bounding box center [172, 441] width 76 height 15
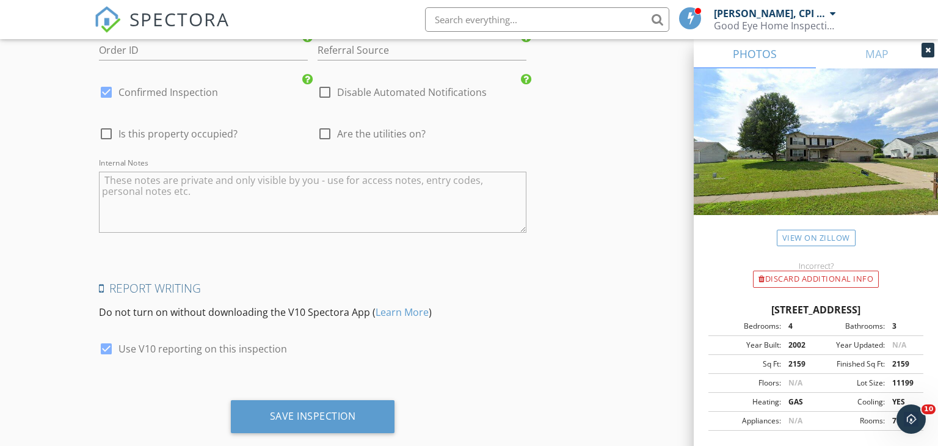
scroll to position [2075, 0]
click at [173, 176] on textarea "Internal Notes" at bounding box center [313, 202] width 428 height 61
paste textarea "0220 code fron door"
click at [171, 172] on textarea "0220 code fron door" at bounding box center [313, 202] width 428 height 61
click at [116, 196] on textarea "0220 code front door" at bounding box center [313, 202] width 428 height 61
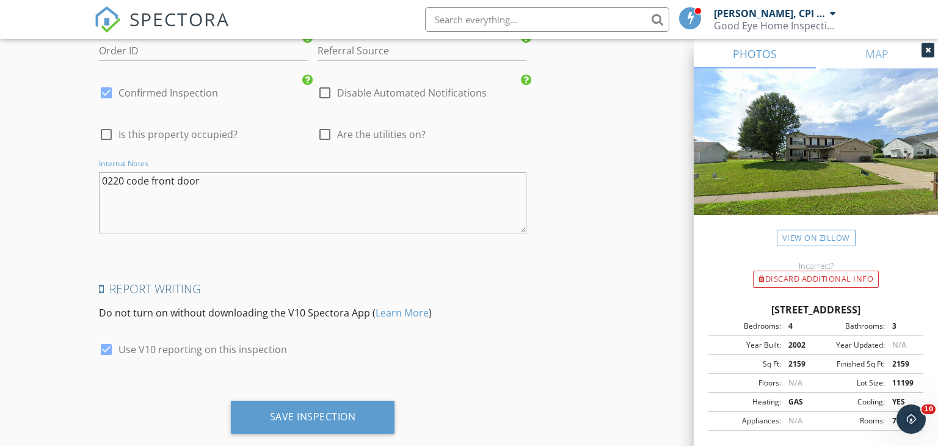
click at [210, 172] on textarea "0220 code front door" at bounding box center [313, 202] width 428 height 61
click at [116, 189] on textarea "0220 code front door" at bounding box center [313, 202] width 428 height 61
paste textarea "Showing up: 11"
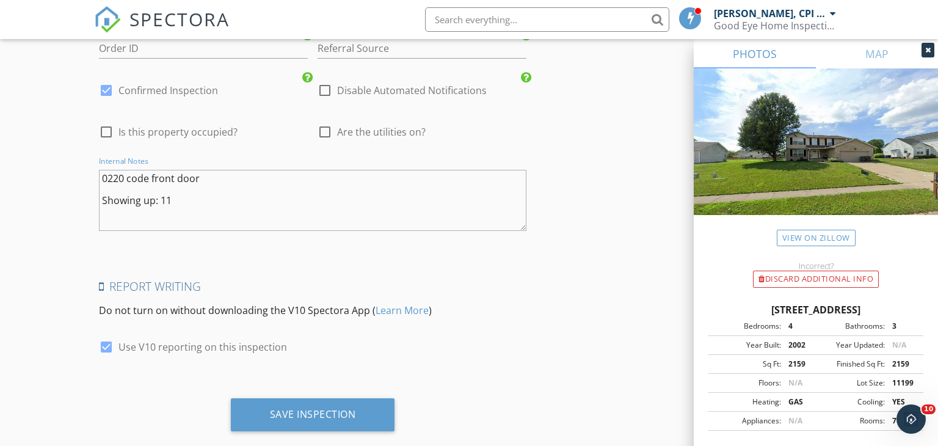
scroll to position [2087, 0]
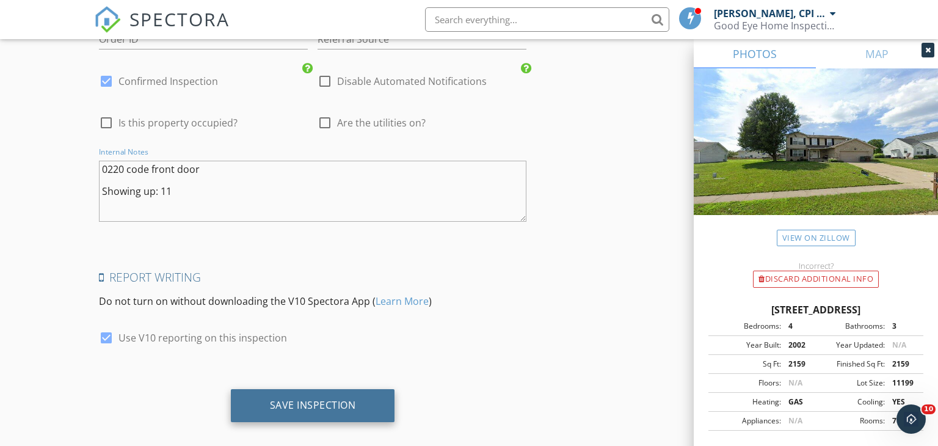
type textarea "0220 code front door Showing up: 11"
click at [322, 399] on div "Save Inspection" at bounding box center [313, 405] width 86 height 12
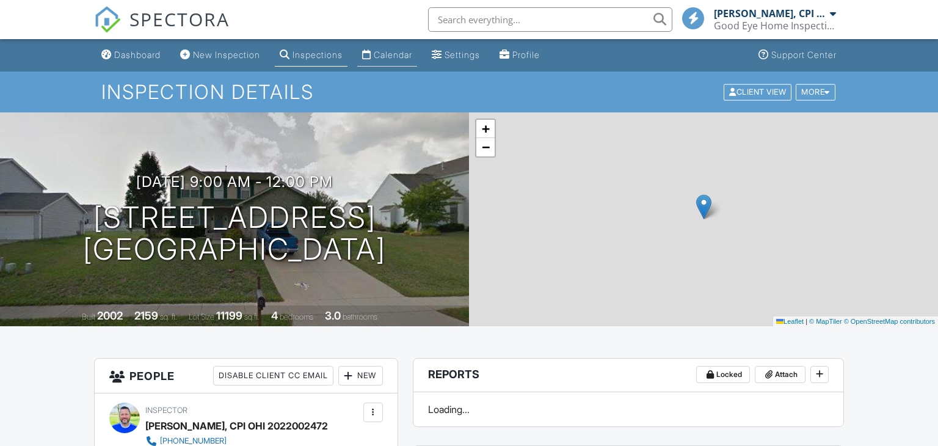
click at [397, 57] on div "Calendar" at bounding box center [393, 54] width 38 height 10
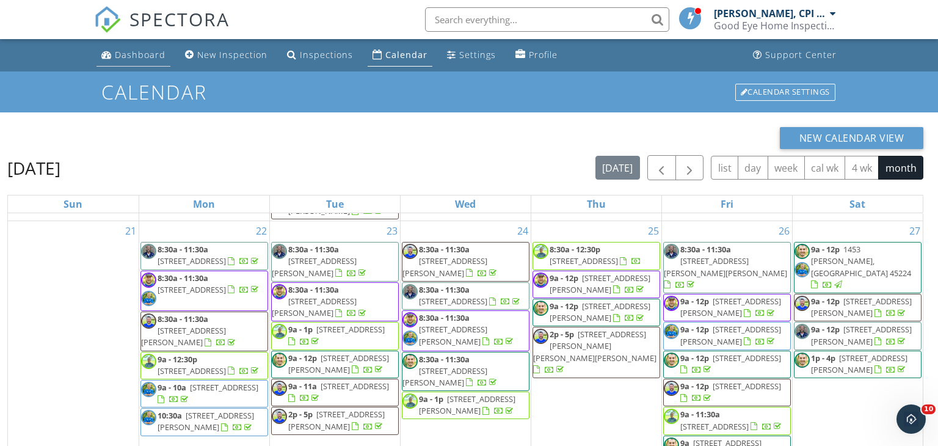
click at [127, 54] on div "Dashboard" at bounding box center [140, 55] width 51 height 12
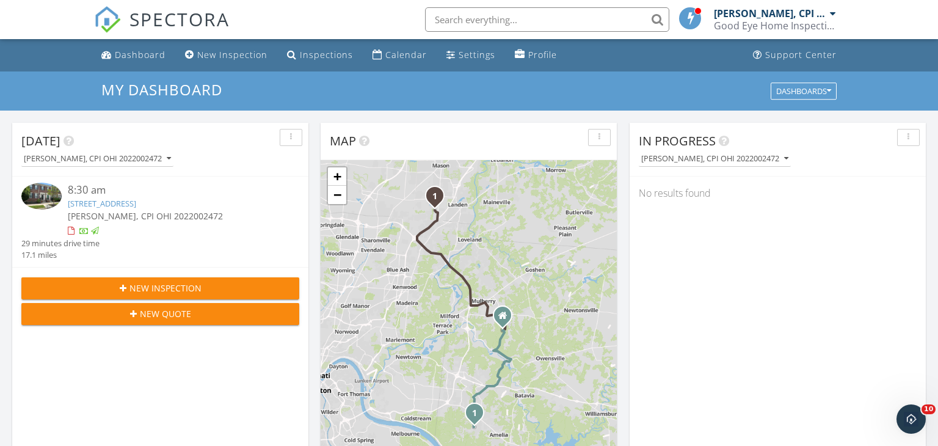
click at [831, 13] on div at bounding box center [833, 14] width 6 height 10
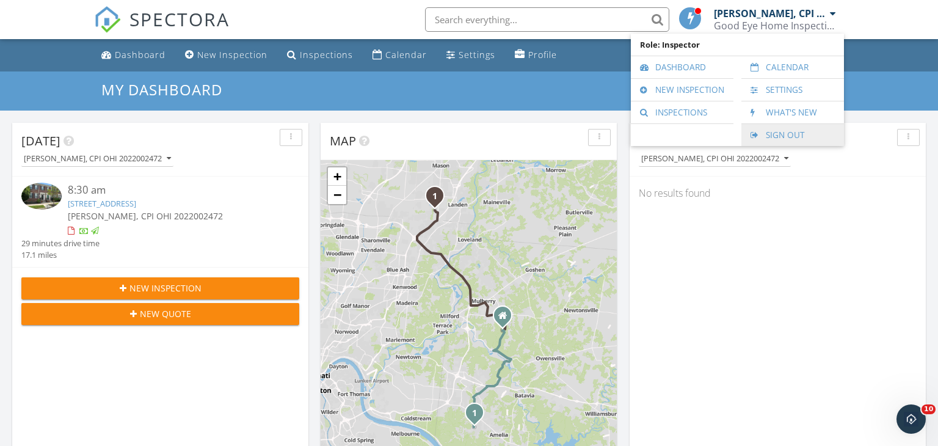
click at [778, 131] on link "Sign Out" at bounding box center [792, 135] width 90 height 22
